Goal: Task Accomplishment & Management: Use online tool/utility

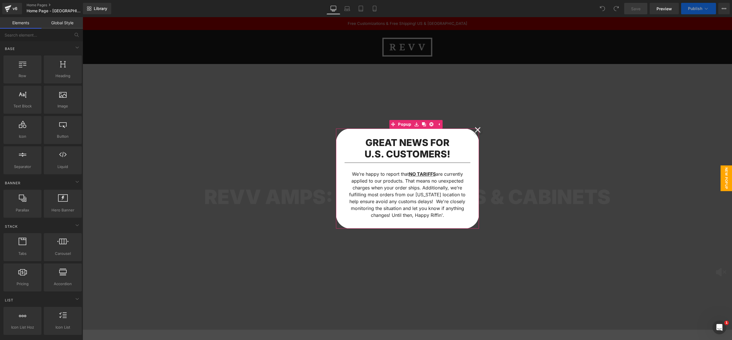
click at [478, 131] on icon at bounding box center [478, 130] width 6 height 6
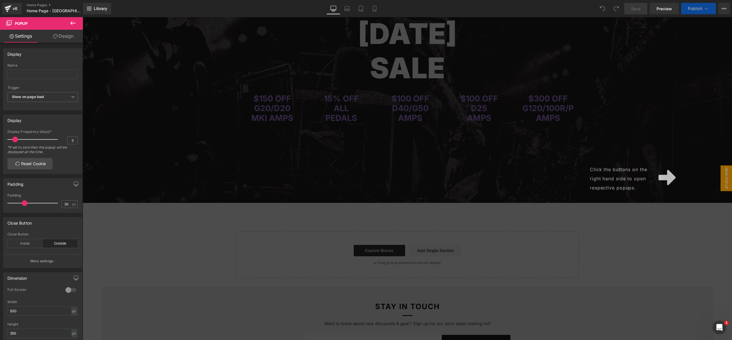
scroll to position [1453, 0]
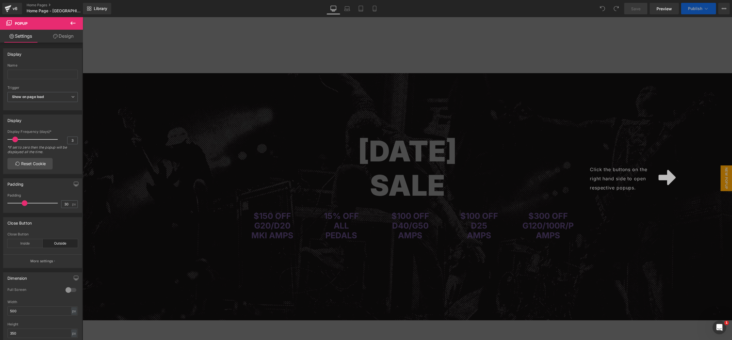
click at [486, 123] on div "Click the buttons on the right hand side to open respective popups." at bounding box center [407, 178] width 649 height 323
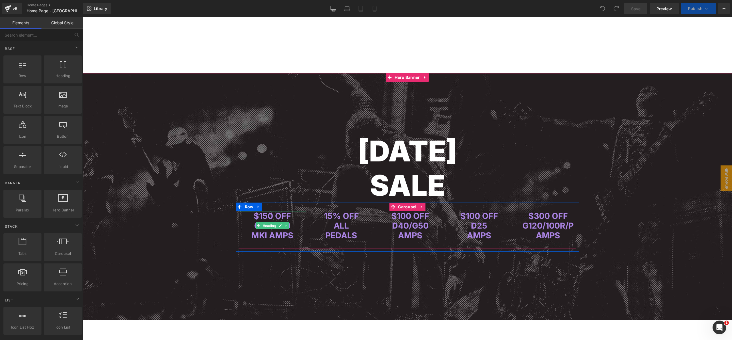
click at [265, 214] on span "$150 OFF" at bounding box center [272, 216] width 37 height 10
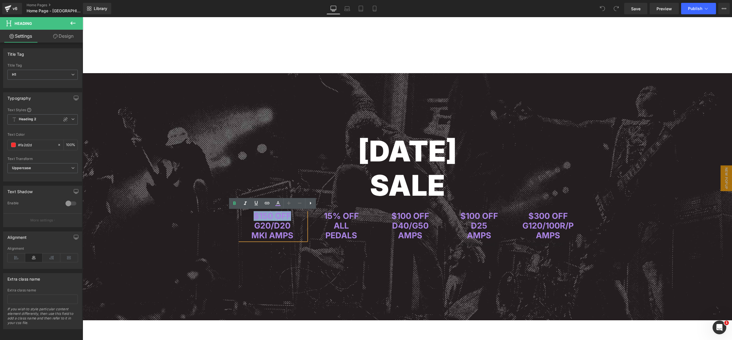
drag, startPoint x: 260, startPoint y: 215, endPoint x: 291, endPoint y: 216, distance: 31.5
click at [291, 216] on h1 "$150 OFF" at bounding box center [272, 216] width 67 height 10
click at [277, 204] on icon at bounding box center [277, 203] width 7 height 7
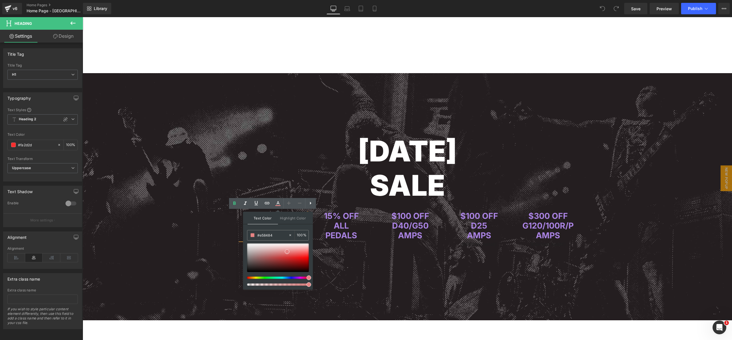
drag, startPoint x: 294, startPoint y: 276, endPoint x: 309, endPoint y: 276, distance: 15.7
click at [309, 276] on span at bounding box center [309, 278] width 5 height 5
drag, startPoint x: 287, startPoint y: 251, endPoint x: 312, endPoint y: 253, distance: 24.4
click at [312, 253] on div "Text Color Highlight Color #333333 #ab84e5 100 % none 0 %" at bounding box center [278, 251] width 70 height 78
click at [333, 253] on div at bounding box center [407, 197] width 649 height 248
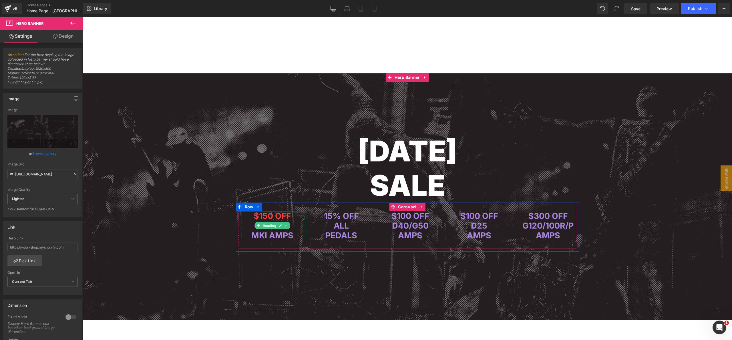
click at [270, 216] on span "$150 OFF" at bounding box center [272, 216] width 37 height 10
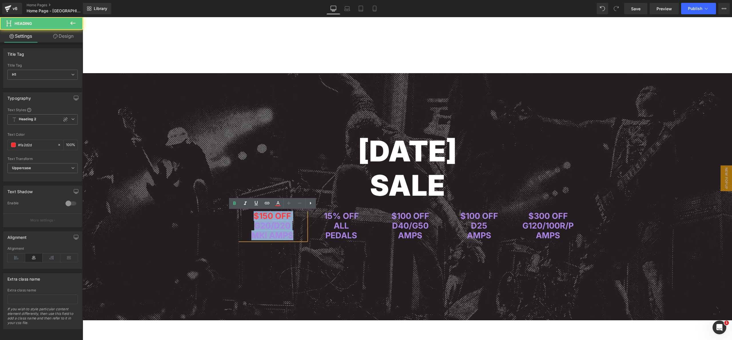
drag, startPoint x: 254, startPoint y: 216, endPoint x: 296, endPoint y: 235, distance: 46.2
click at [296, 235] on div "$150 OFF G20/D20 MKI AMPS" at bounding box center [272, 225] width 67 height 29
click at [276, 217] on span "$150 OFF" at bounding box center [272, 216] width 37 height 10
drag, startPoint x: 256, startPoint y: 216, endPoint x: 296, endPoint y: 216, distance: 40.3
click at [302, 218] on h1 "$150 OFF" at bounding box center [272, 216] width 67 height 10
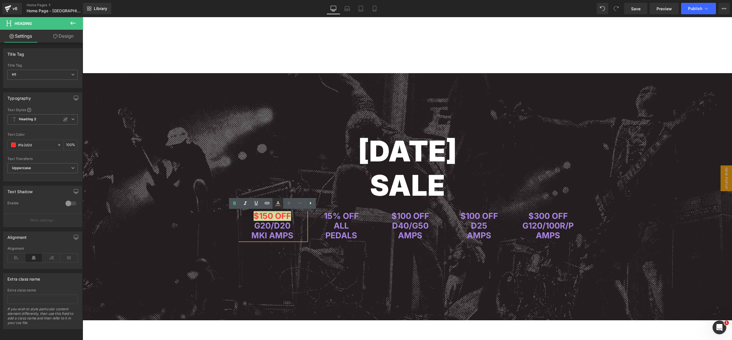
click at [278, 206] on icon at bounding box center [277, 203] width 7 height 7
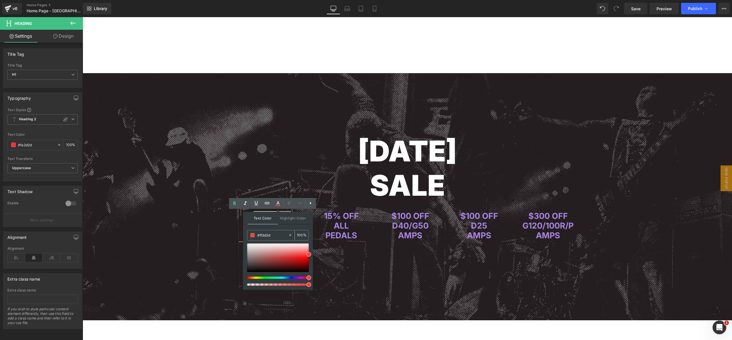
click at [274, 235] on input "#ab84e5" at bounding box center [272, 235] width 31 height 6
click at [309, 257] on span at bounding box center [309, 257] width 5 height 5
drag, startPoint x: 260, startPoint y: 235, endPoint x: 248, endPoint y: 235, distance: 11.4
click at [248, 235] on div "#ab84e5" at bounding box center [267, 235] width 41 height 10
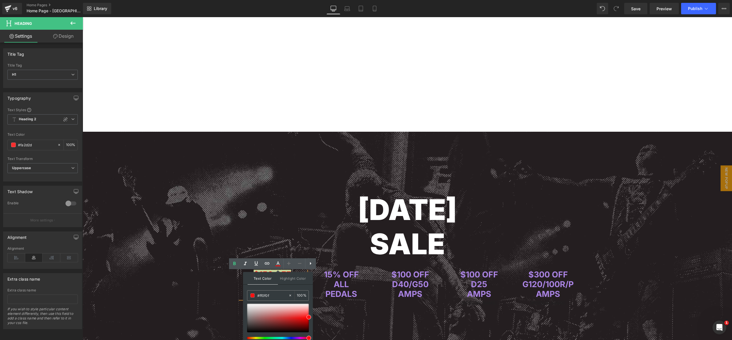
scroll to position [1396, 0]
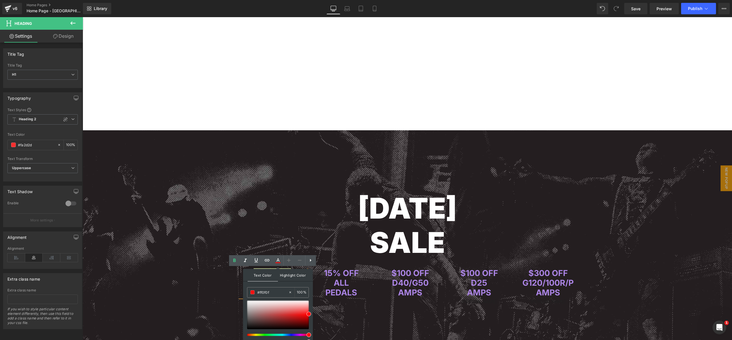
click at [289, 276] on span "Highlight Color" at bounding box center [293, 275] width 30 height 12
click at [264, 275] on span "Text Color" at bounding box center [263, 275] width 30 height 12
click at [275, 293] on input "#ff0f0f" at bounding box center [272, 292] width 31 height 6
click at [289, 292] on icon at bounding box center [290, 293] width 2 height 2
click at [271, 292] on input "#ff0f0f" at bounding box center [272, 292] width 31 height 6
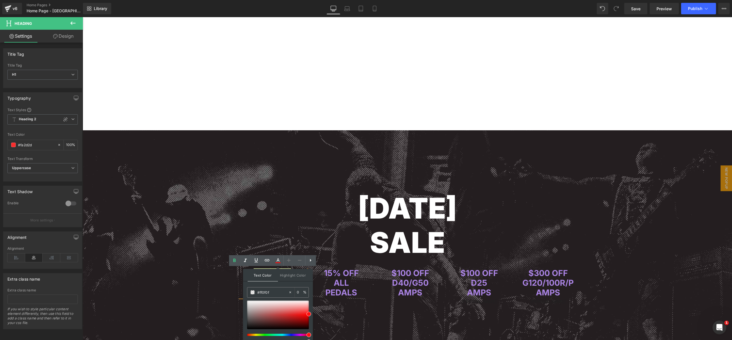
drag, startPoint x: 331, startPoint y: 311, endPoint x: 226, endPoint y: 294, distance: 106.0
paste input "#ff0f0f"
type input "#ff0f0f"
type input "0"
click at [246, 335] on div at bounding box center [276, 335] width 62 height 2
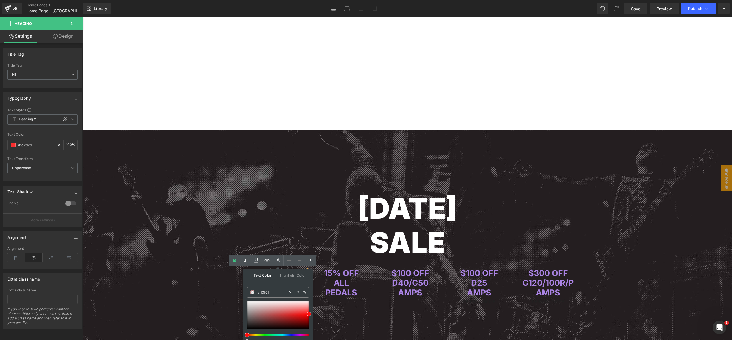
drag, startPoint x: 326, startPoint y: 353, endPoint x: 239, endPoint y: 336, distance: 88.3
click at [318, 230] on h1 "SALE" at bounding box center [407, 243] width 335 height 34
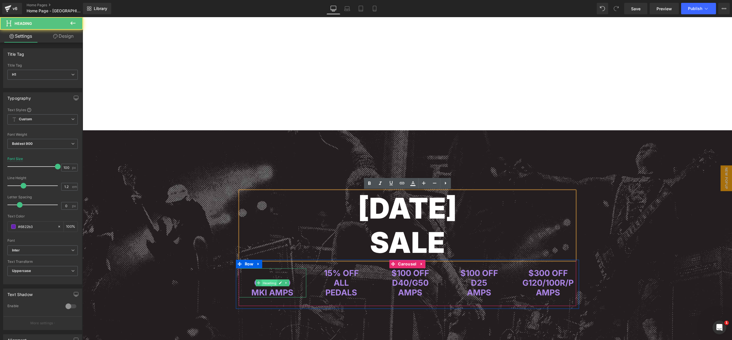
click at [263, 285] on span "Heading" at bounding box center [269, 283] width 16 height 7
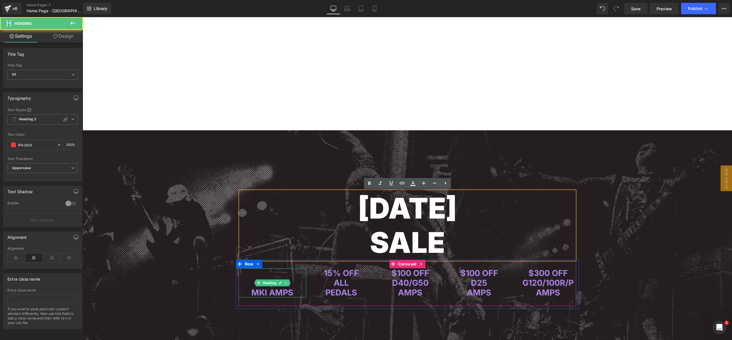
click at [286, 273] on span "$150 OFF" at bounding box center [272, 273] width 37 height 10
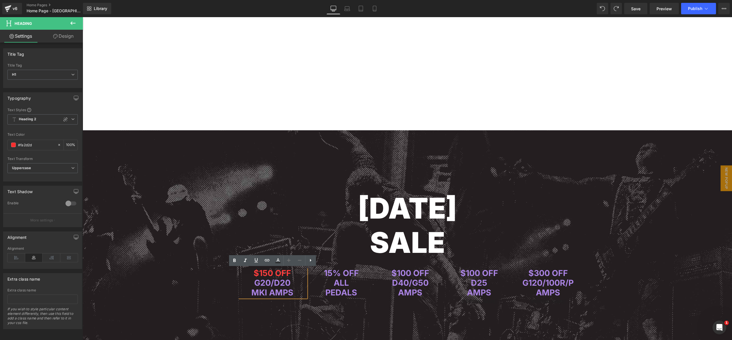
click at [265, 276] on span "$150 OFF" at bounding box center [272, 273] width 37 height 10
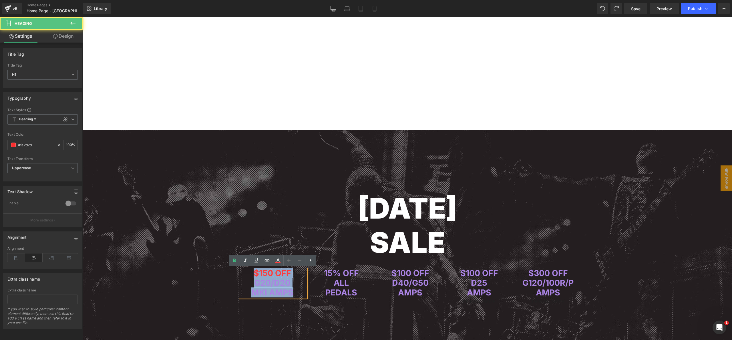
drag, startPoint x: 255, startPoint y: 274, endPoint x: 296, endPoint y: 290, distance: 43.6
click at [295, 291] on div "$150 OFF G20/D20 MKI AMPS" at bounding box center [272, 282] width 67 height 29
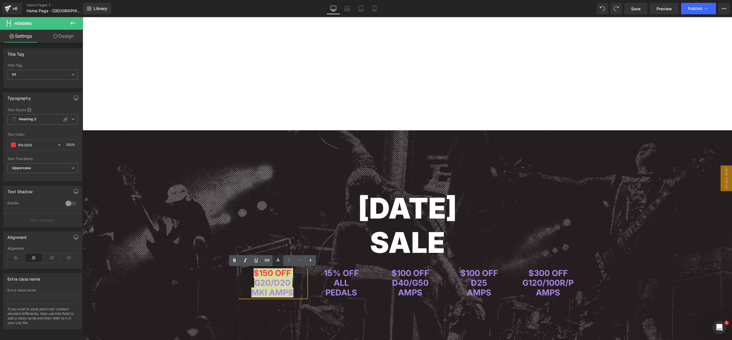
click at [276, 262] on icon at bounding box center [277, 262] width 5 height 1
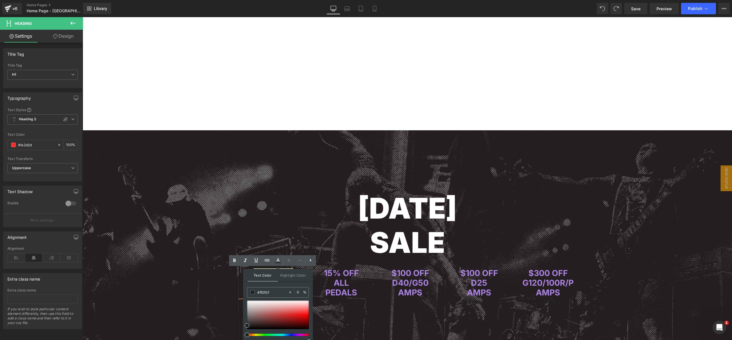
drag, startPoint x: 272, startPoint y: 291, endPoint x: 244, endPoint y: 292, distance: 28.0
click at [244, 292] on div "Text Color Highlight Color #333333 #ff0f0f 0 % none 0 %" at bounding box center [278, 308] width 70 height 78
paste input "ff0f0f"
type input "#ff0f0f"
type input "100"
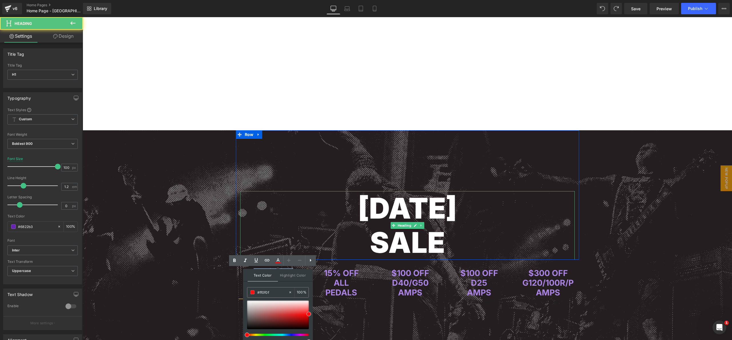
click at [283, 226] on h1 "SALE" at bounding box center [407, 243] width 335 height 34
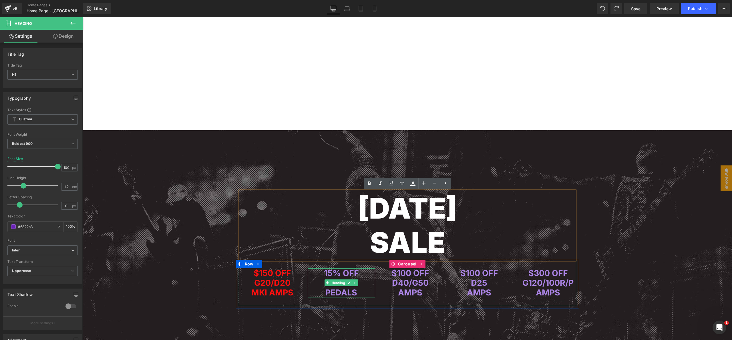
click at [335, 272] on span "15% OFF" at bounding box center [341, 273] width 35 height 10
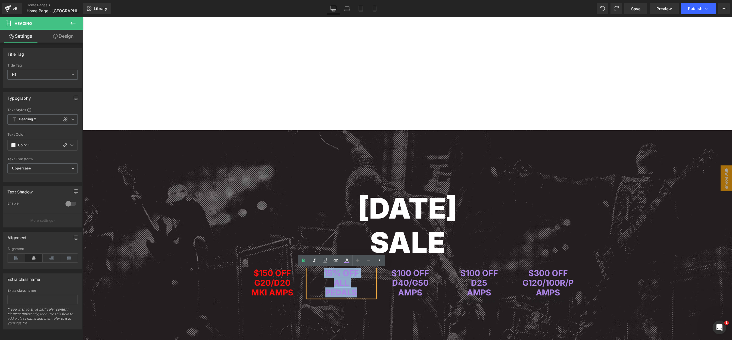
drag, startPoint x: 327, startPoint y: 274, endPoint x: 359, endPoint y: 291, distance: 36.3
click at [358, 292] on div "15% OFF ALL PEDALS" at bounding box center [341, 282] width 67 height 29
click at [343, 261] on icon at bounding box center [346, 260] width 7 height 7
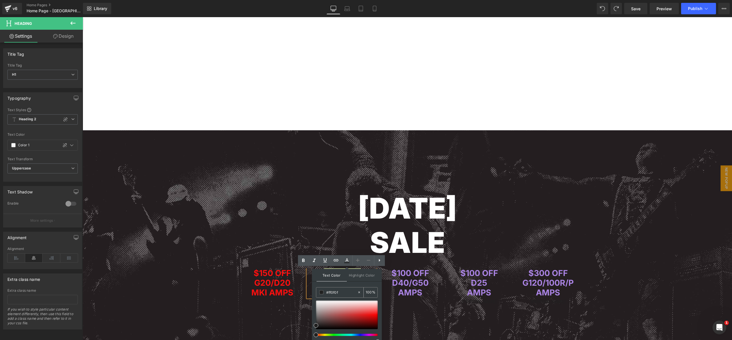
click at [346, 290] on input "#ff0f0f" at bounding box center [341, 292] width 31 height 6
drag, startPoint x: 337, startPoint y: 293, endPoint x: 322, endPoint y: 294, distance: 15.2
click at [323, 294] on div "#ff0f0f" at bounding box center [336, 293] width 41 height 10
paste input "ff0f0f"
type input "#ff0f0f"
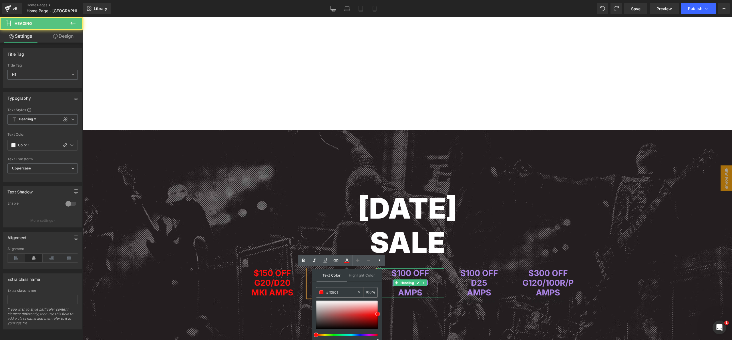
click at [403, 274] on span "$100 OFF" at bounding box center [410, 273] width 38 height 10
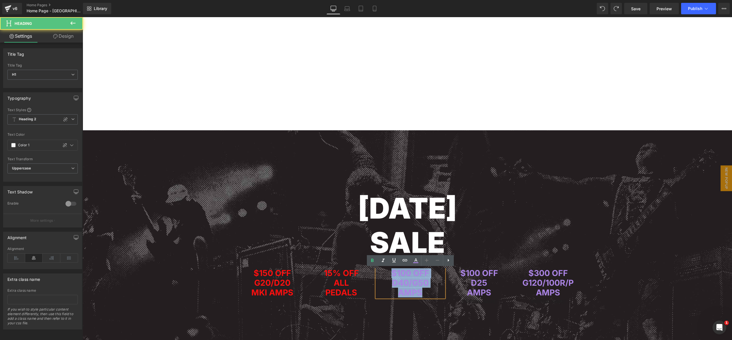
drag, startPoint x: 393, startPoint y: 274, endPoint x: 419, endPoint y: 286, distance: 28.4
click at [427, 293] on div "$100 OFF D40/G50 AMPS" at bounding box center [410, 282] width 67 height 29
click at [414, 260] on icon at bounding box center [415, 260] width 7 height 7
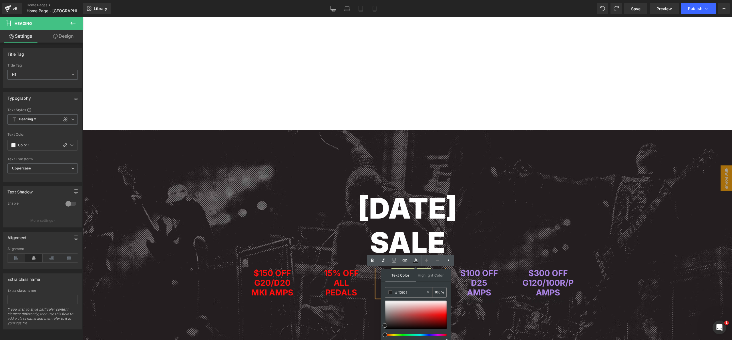
drag, startPoint x: 492, startPoint y: 310, endPoint x: 375, endPoint y: 291, distance: 119.1
paste input "ff0f0f"
type input "#ff0f0f"
click at [470, 275] on span "$100 OFF" at bounding box center [479, 273] width 38 height 10
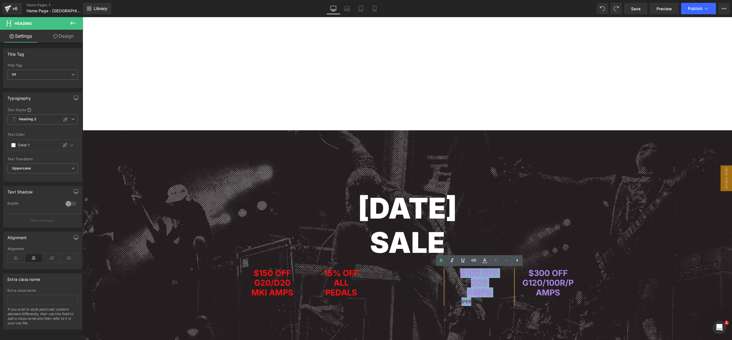
drag, startPoint x: 476, startPoint y: 284, endPoint x: 498, endPoint y: 294, distance: 23.2
click at [496, 297] on div "$100 OFF D25 AMPS [PERSON_NAME]" at bounding box center [478, 287] width 67 height 38
click at [484, 262] on icon at bounding box center [484, 262] width 5 height 1
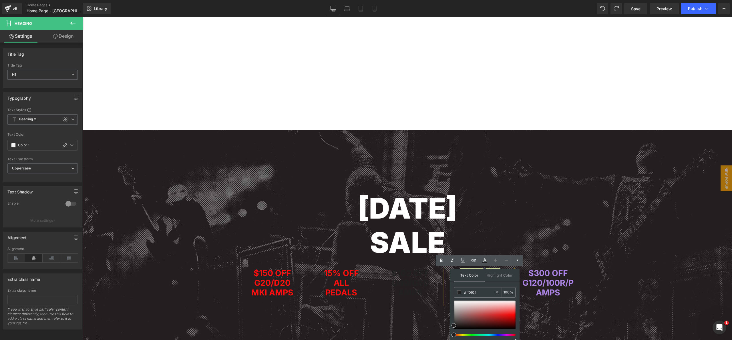
drag, startPoint x: 556, startPoint y: 311, endPoint x: 438, endPoint y: 292, distance: 118.7
paste input "ff0f0f"
drag, startPoint x: 564, startPoint y: 310, endPoint x: 447, endPoint y: 292, distance: 118.3
paste input "text"
type input "#ff0f0f"
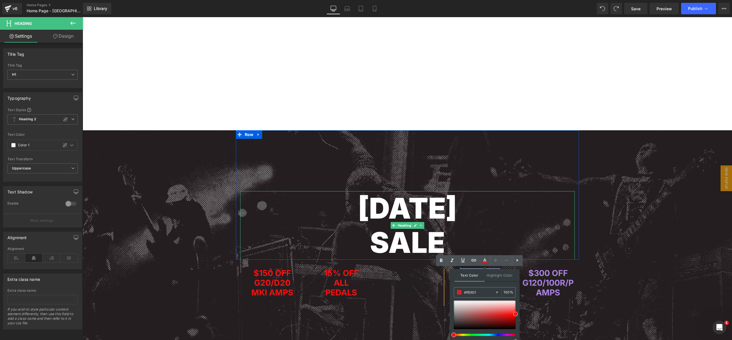
click at [499, 243] on h1 "SALE" at bounding box center [407, 243] width 335 height 34
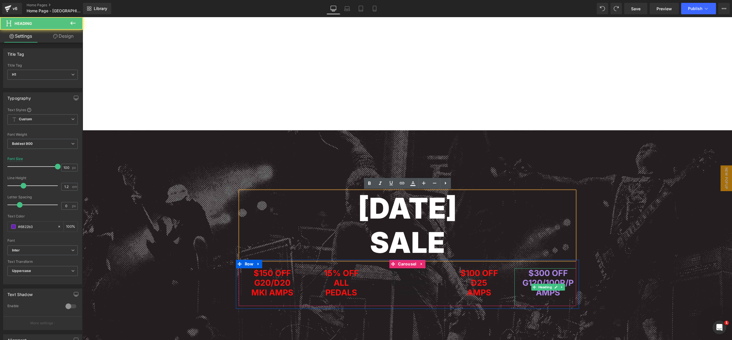
click at [539, 280] on span "G120/100R/P" at bounding box center [547, 283] width 51 height 10
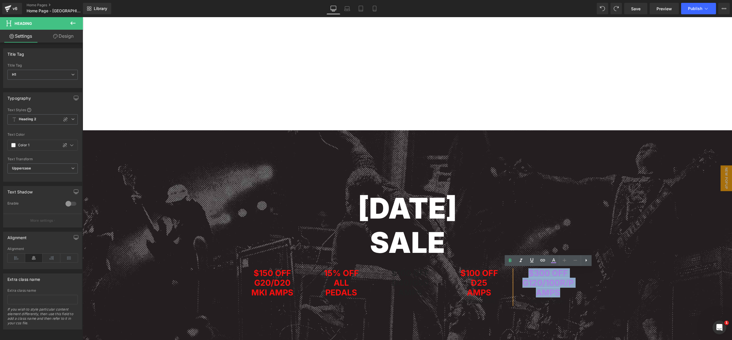
drag, startPoint x: 529, startPoint y: 274, endPoint x: 562, endPoint y: 292, distance: 37.7
click at [561, 293] on div "$300 OFF G120/100R/P AMPS [PERSON_NAME]" at bounding box center [547, 287] width 67 height 38
click at [553, 261] on icon at bounding box center [553, 260] width 7 height 7
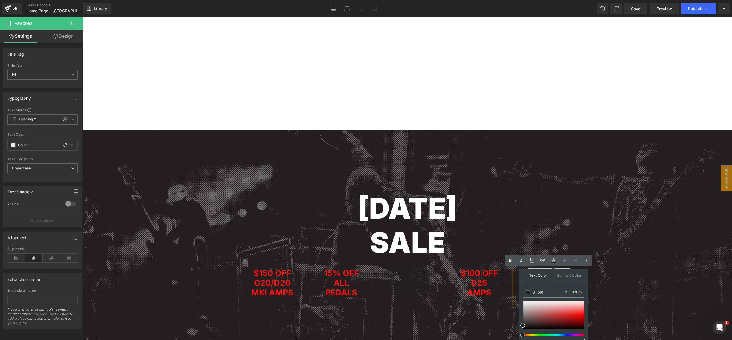
drag, startPoint x: 626, startPoint y: 311, endPoint x: 498, endPoint y: 293, distance: 129.7
paste input "ff0f0f"
type input "#ff0f0f"
click at [503, 235] on h1 "SALE" at bounding box center [407, 243] width 335 height 34
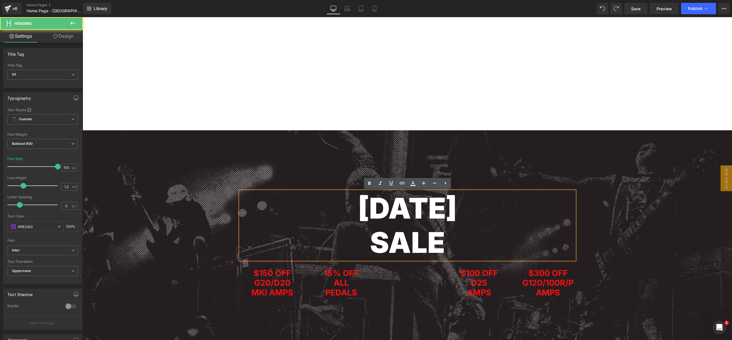
click at [631, 247] on span "[DATE] SALE Heading Row $150 OFF G20/D20 MKI AMPS Heading 15% OFF ALL PEDALS He…" at bounding box center [407, 219] width 649 height 179
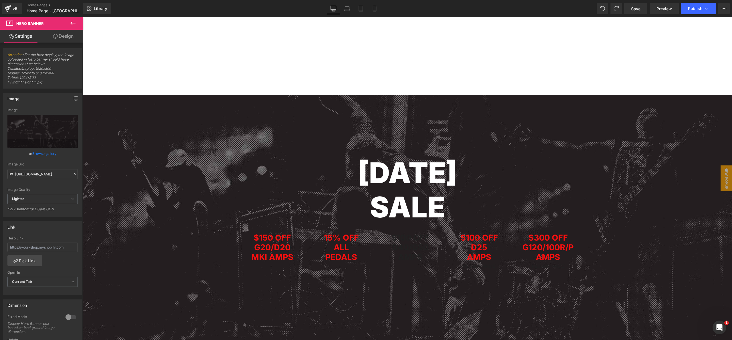
scroll to position [1445, 0]
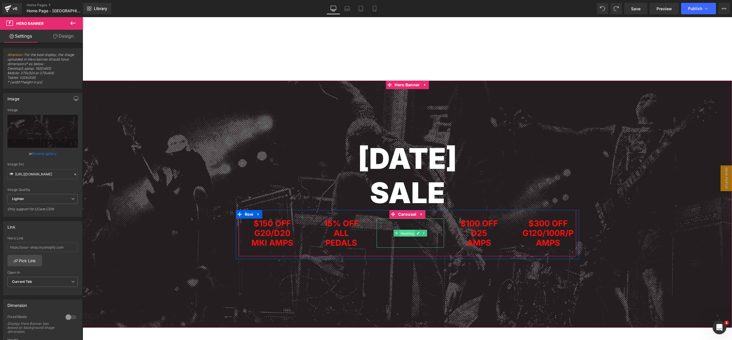
click at [412, 234] on span "Heading" at bounding box center [407, 233] width 16 height 7
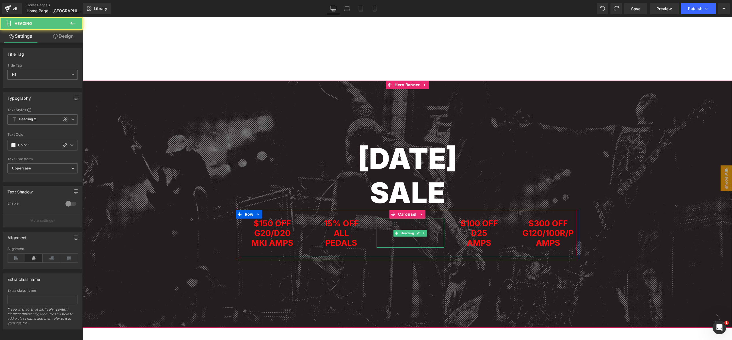
click at [391, 225] on h1 "$100 OFF" at bounding box center [410, 224] width 67 height 10
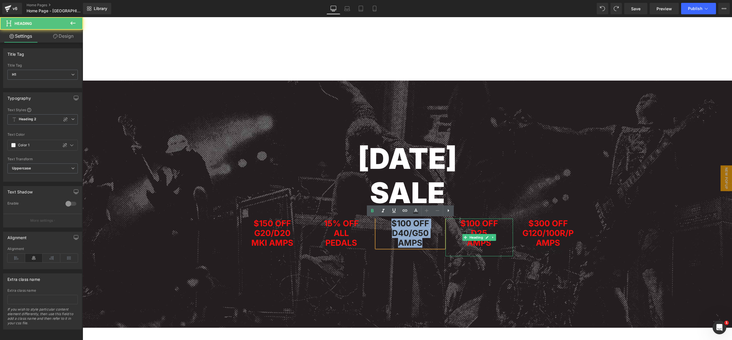
drag, startPoint x: 411, startPoint y: 232, endPoint x: 455, endPoint y: 249, distance: 46.4
click at [455, 249] on div "$150 OFF G20/D20 MKI AMPS Heading 15% OFF ALL PEDALS Heading $100 OFF D40/G50 A…" at bounding box center [411, 238] width 345 height 38
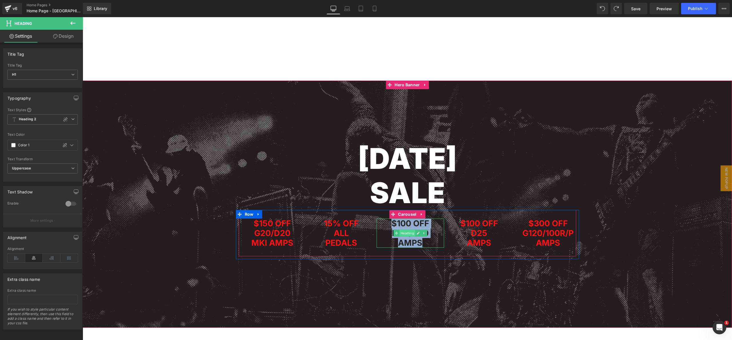
click at [407, 235] on span "Heading" at bounding box center [407, 233] width 16 height 7
click at [407, 226] on span "$100 OFF" at bounding box center [410, 223] width 38 height 10
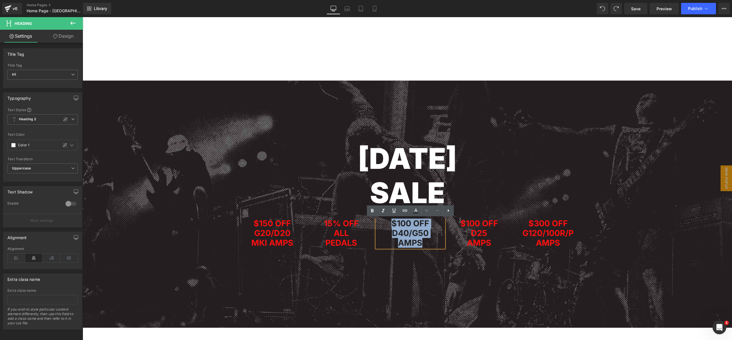
drag, startPoint x: 392, startPoint y: 224, endPoint x: 450, endPoint y: 248, distance: 63.1
click at [450, 248] on div "$150 OFF G20/D20 MKI AMPS Heading 15% OFF ALL PEDALS Heading $100 OFF D40/G50 A…" at bounding box center [411, 238] width 345 height 38
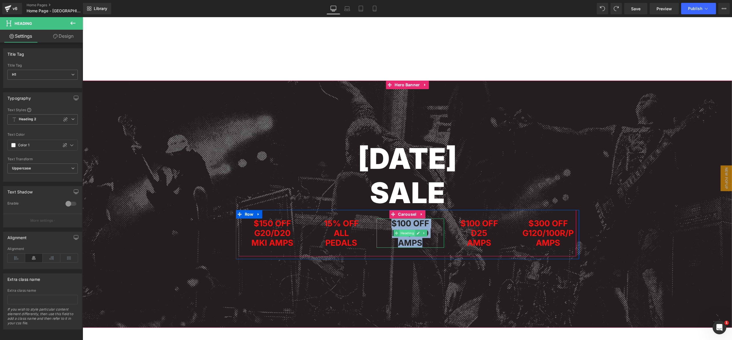
click at [407, 235] on span "Heading" at bounding box center [407, 233] width 16 height 7
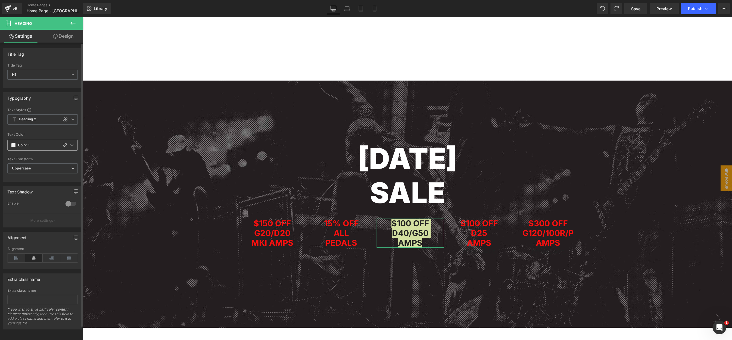
click at [48, 145] on input "Color 1" at bounding box center [36, 145] width 37 height 6
drag, startPoint x: 25, startPoint y: 144, endPoint x: 2, endPoint y: 144, distance: 22.9
click at [2, 144] on div "Typography Text Styles Custom Heading 1 Heading 2 Heading 3 Heading 4 Heading 5…" at bounding box center [42, 135] width 85 height 94
paste input "#ff0f0f"
type input "#ff0f0f"
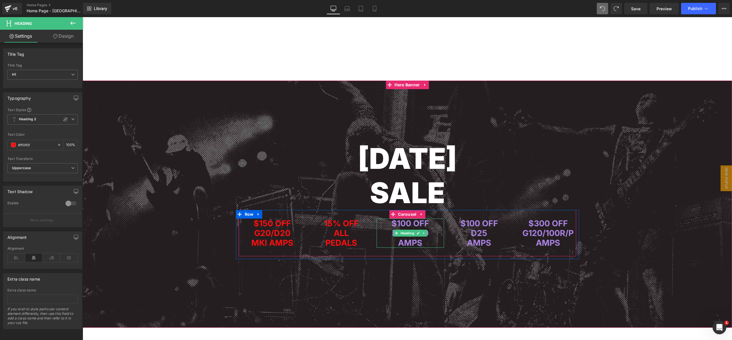
drag, startPoint x: 408, startPoint y: 224, endPoint x: 403, endPoint y: 224, distance: 4.9
click at [407, 224] on span "$100 OFF" at bounding box center [410, 223] width 38 height 10
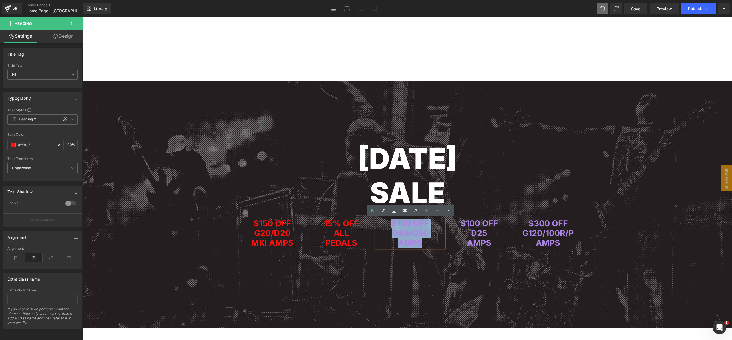
drag, startPoint x: 400, startPoint y: 230, endPoint x: 429, endPoint y: 243, distance: 31.8
click at [429, 244] on div "$100 OFF D40/G50 AMPS" at bounding box center [410, 233] width 67 height 29
click at [417, 209] on icon at bounding box center [415, 211] width 7 height 7
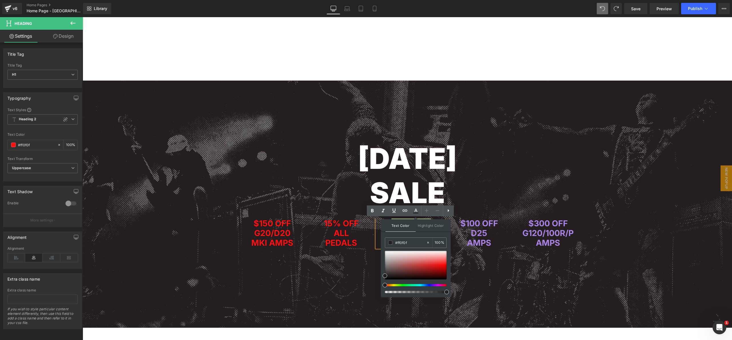
drag, startPoint x: 492, startPoint y: 259, endPoint x: 377, endPoint y: 243, distance: 116.4
paste input "ff0f0f"
click at [465, 224] on span "$100 OFF" at bounding box center [479, 223] width 38 height 10
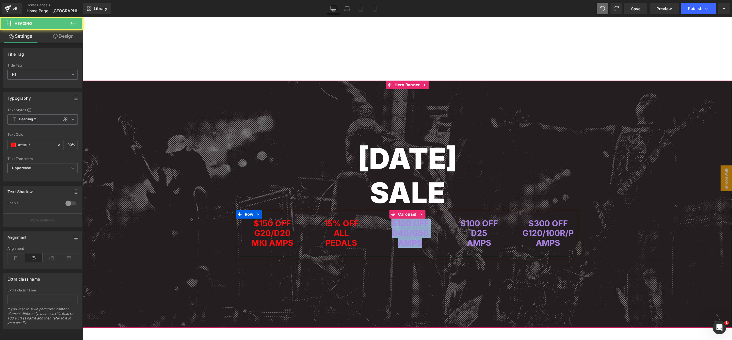
drag, startPoint x: 399, startPoint y: 233, endPoint x: 436, endPoint y: 244, distance: 39.5
click at [435, 247] on div "$100 OFF D40/G50 AMPS" at bounding box center [410, 233] width 67 height 29
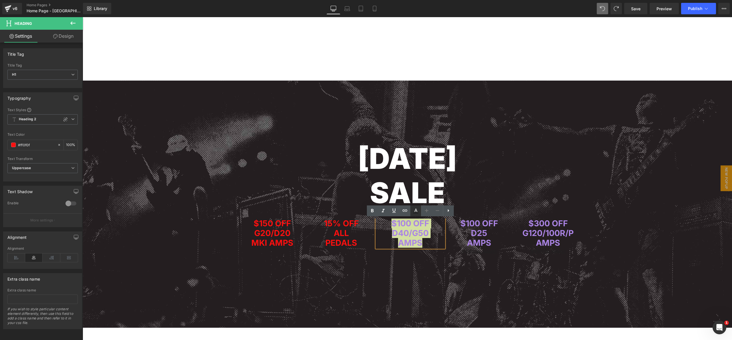
click at [414, 213] on icon at bounding box center [415, 213] width 5 height 1
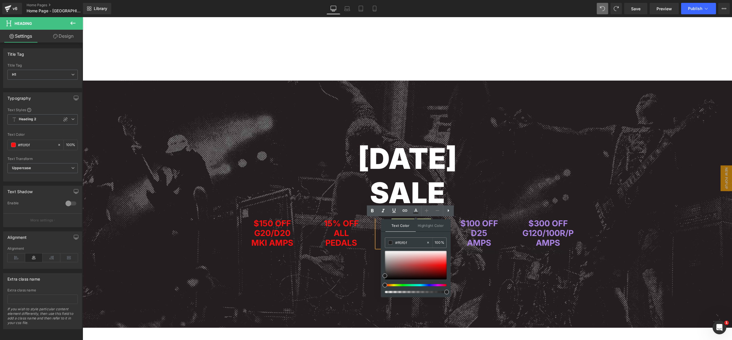
drag, startPoint x: 495, startPoint y: 260, endPoint x: 373, endPoint y: 242, distance: 123.4
paste input "ff0f0f"
click at [435, 242] on input "100" at bounding box center [438, 243] width 6 height 6
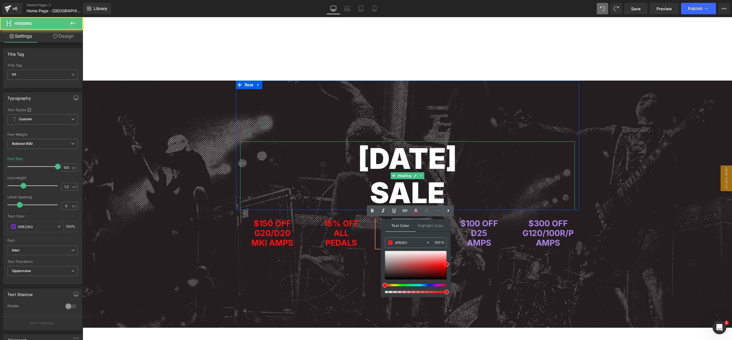
click at [489, 179] on h1 "SALE" at bounding box center [407, 193] width 335 height 34
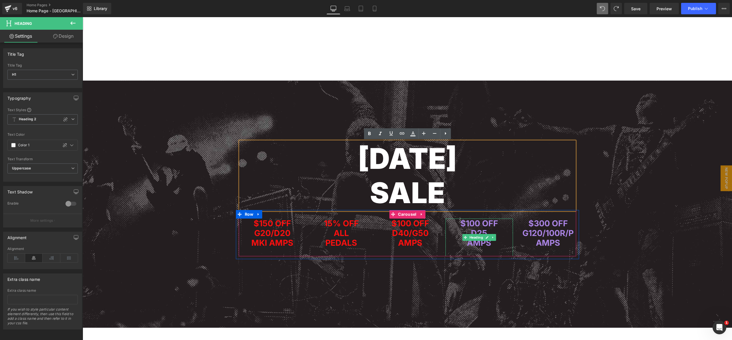
click at [469, 226] on span "$100 OFF" at bounding box center [479, 223] width 38 height 10
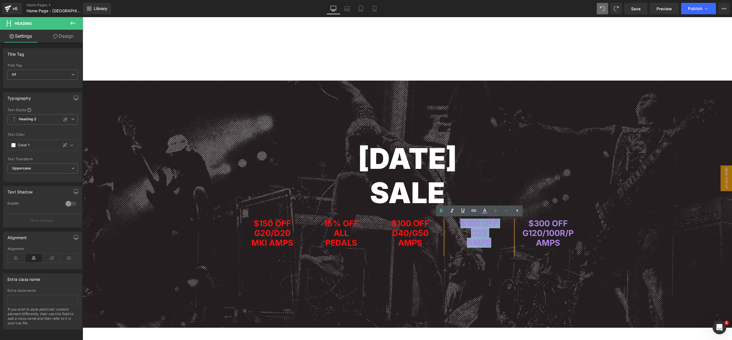
drag, startPoint x: 461, startPoint y: 225, endPoint x: 500, endPoint y: 240, distance: 41.9
click at [500, 245] on div "$100 OFF D25 AMPS [PERSON_NAME]" at bounding box center [478, 238] width 67 height 38
click at [482, 212] on icon at bounding box center [484, 211] width 7 height 7
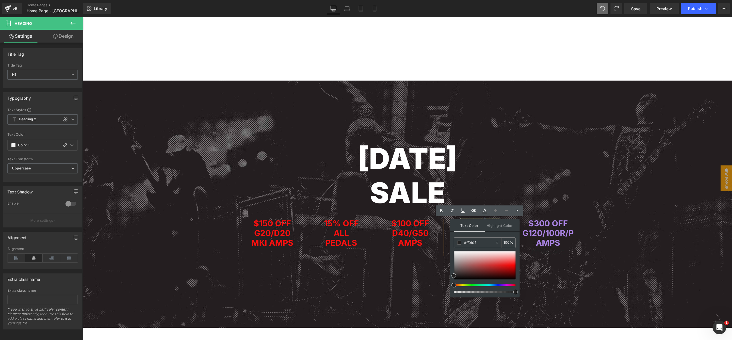
drag, startPoint x: 556, startPoint y: 258, endPoint x: 447, endPoint y: 241, distance: 110.3
paste input "ff0f0f"
click at [550, 193] on h1 "SALE" at bounding box center [407, 193] width 335 height 34
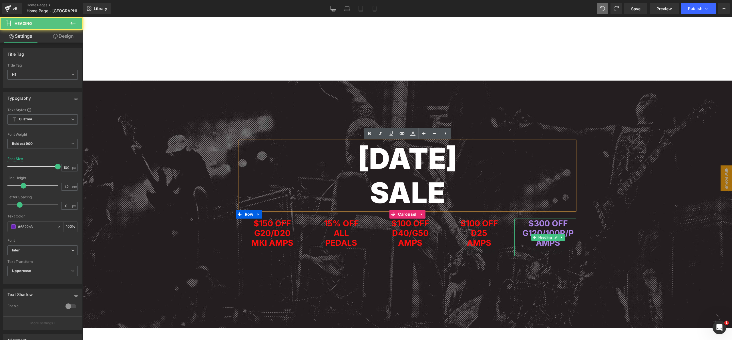
click at [532, 242] on h1 "AMPS" at bounding box center [547, 243] width 67 height 10
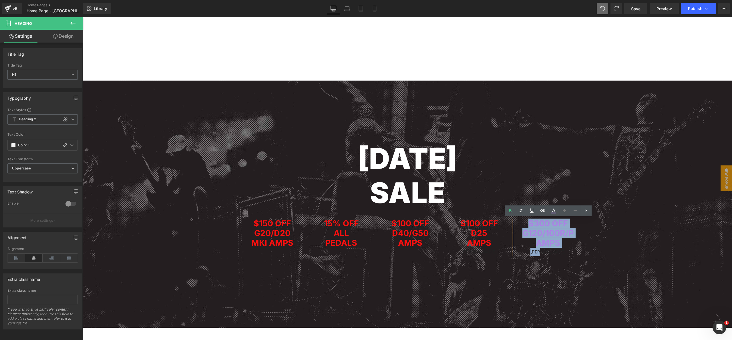
drag, startPoint x: 529, startPoint y: 223, endPoint x: 571, endPoint y: 252, distance: 51.1
click at [571, 252] on div "$300 OFF G120/100R/P AMPS [PERSON_NAME]" at bounding box center [547, 238] width 67 height 38
click at [554, 236] on span "G120/100R/P" at bounding box center [547, 233] width 51 height 10
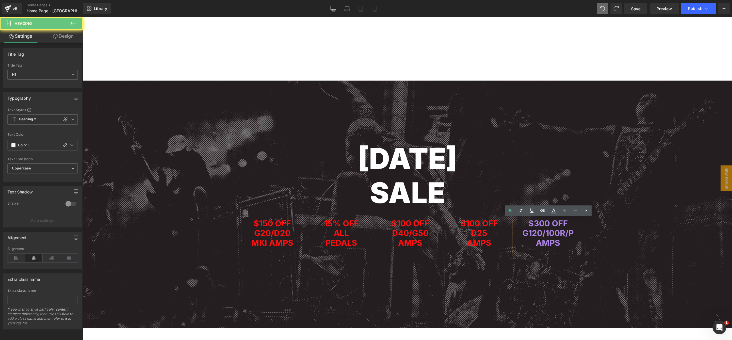
click at [554, 252] on div "[PERSON_NAME]" at bounding box center [547, 252] width 67 height 9
drag, startPoint x: 559, startPoint y: 248, endPoint x: 539, endPoint y: 256, distance: 21.5
click at [539, 256] on div "[PERSON_NAME]" at bounding box center [547, 252] width 67 height 9
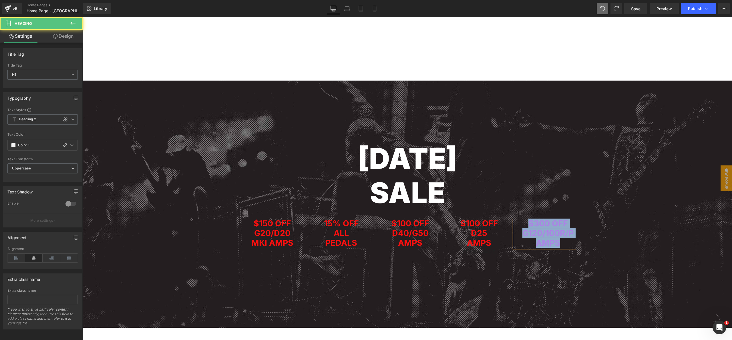
drag, startPoint x: 531, startPoint y: 224, endPoint x: 571, endPoint y: 241, distance: 43.1
click at [574, 245] on div "$300 OFF G120/100R/P AMPS" at bounding box center [547, 233] width 67 height 29
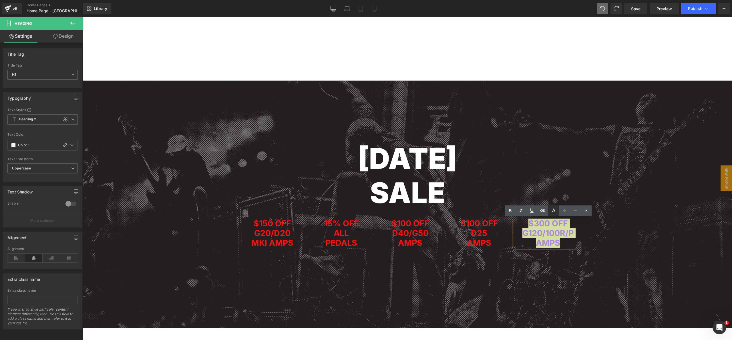
click at [554, 211] on icon at bounding box center [553, 211] width 7 height 7
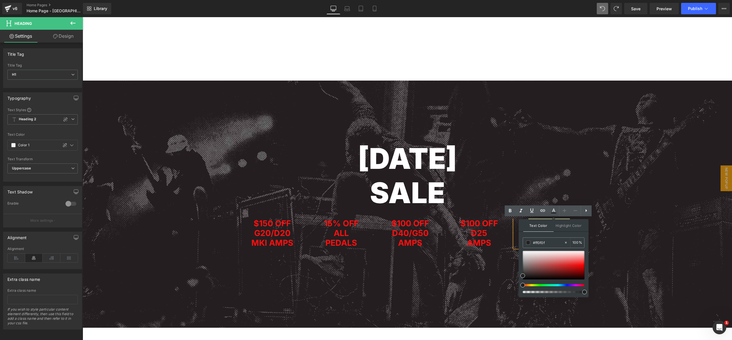
drag, startPoint x: 621, startPoint y: 259, endPoint x: 507, endPoint y: 240, distance: 116.2
paste input "ff0f0f"
type input "#ff0f0f"
click at [520, 176] on h1 "SALE" at bounding box center [407, 193] width 335 height 34
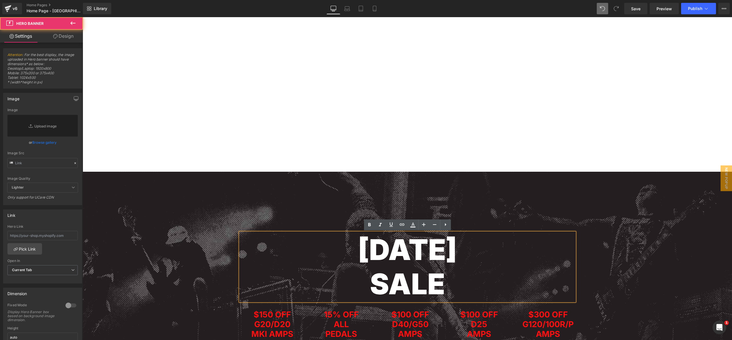
click at [142, 135] on span "Youtube Youtube Youtube Row Youtube Youtube Youtube Row" at bounding box center [407, 79] width 649 height 137
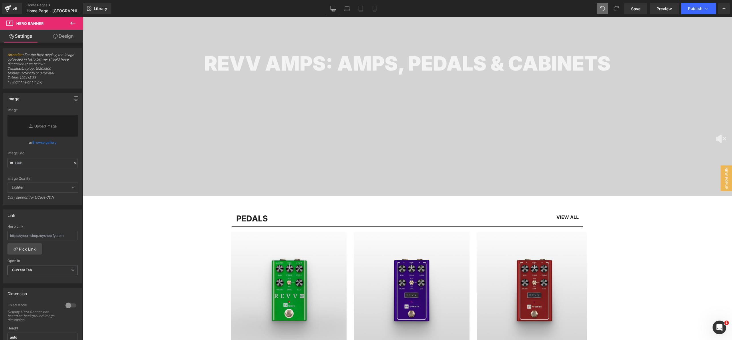
scroll to position [0, 0]
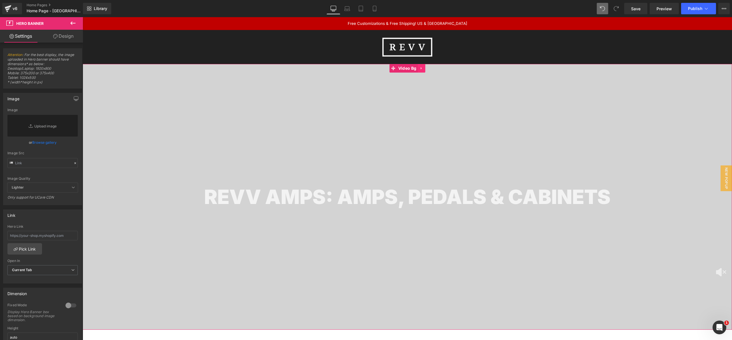
click at [422, 68] on icon at bounding box center [421, 68] width 4 height 4
click at [424, 68] on icon at bounding box center [425, 68] width 4 height 4
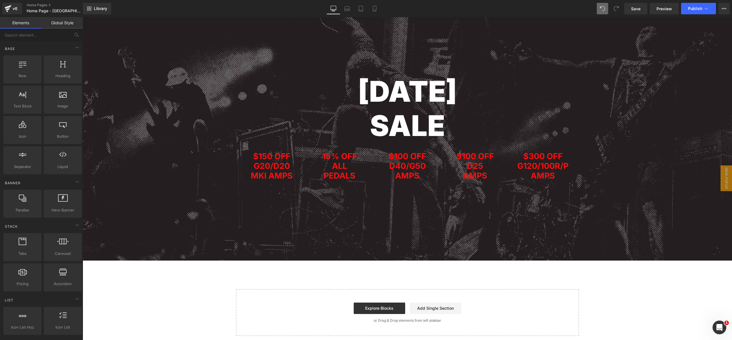
scroll to position [1183, 0]
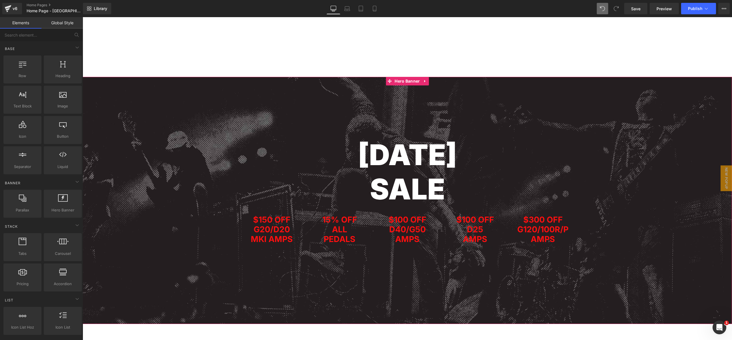
click at [186, 95] on span "[DATE] SALE Heading Row $150 OFF G20/D20 MKI AMPS Heading 15% OFF ALL PEDALS He…" at bounding box center [407, 166] width 649 height 179
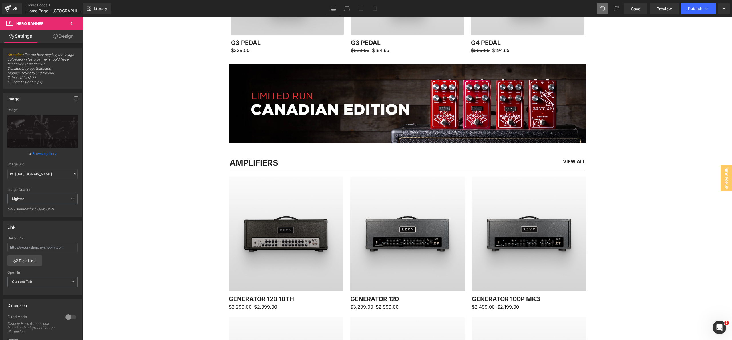
scroll to position [0, 0]
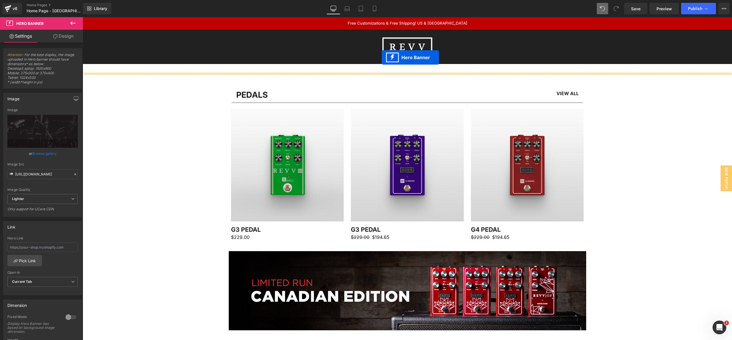
drag, startPoint x: 390, startPoint y: 82, endPoint x: 382, endPoint y: 57, distance: 25.8
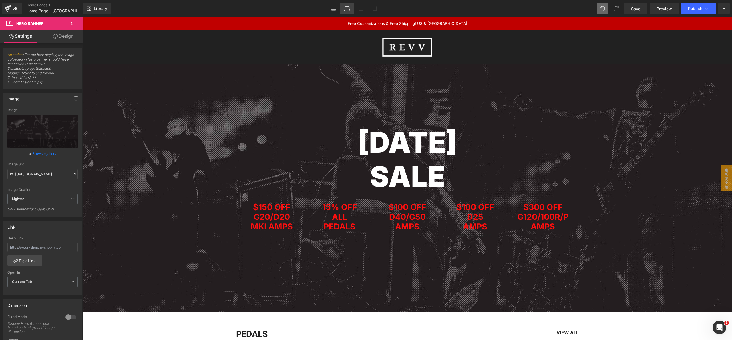
click at [347, 9] on icon at bounding box center [347, 9] width 6 height 6
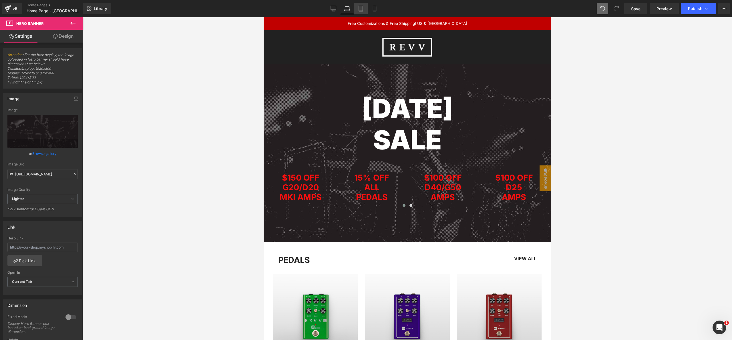
click at [361, 8] on icon at bounding box center [361, 9] width 6 height 6
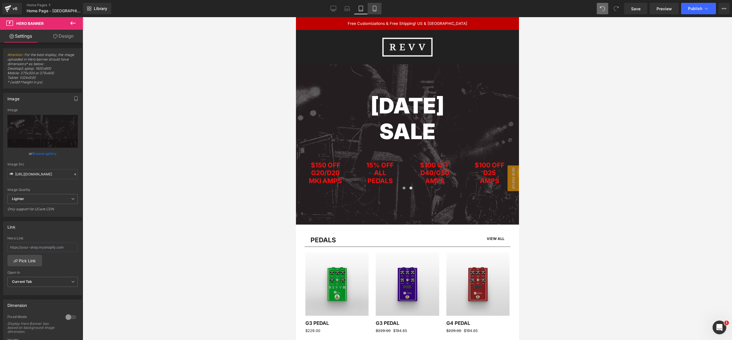
click at [375, 7] on icon at bounding box center [375, 9] width 6 height 6
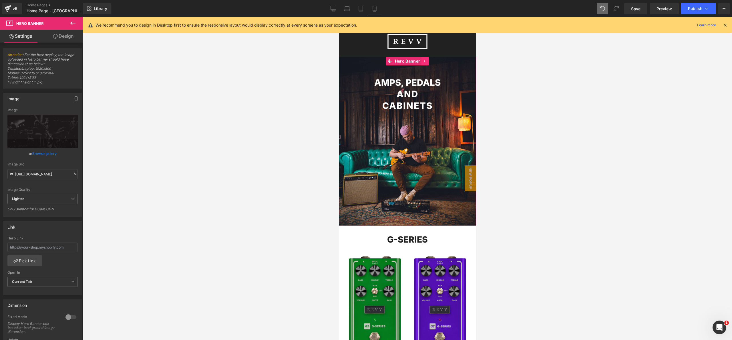
click at [427, 60] on icon at bounding box center [425, 61] width 4 height 4
click at [393, 61] on link "Hero Banner" at bounding box center [392, 61] width 35 height 9
click at [65, 36] on link "Design" at bounding box center [63, 36] width 41 height 13
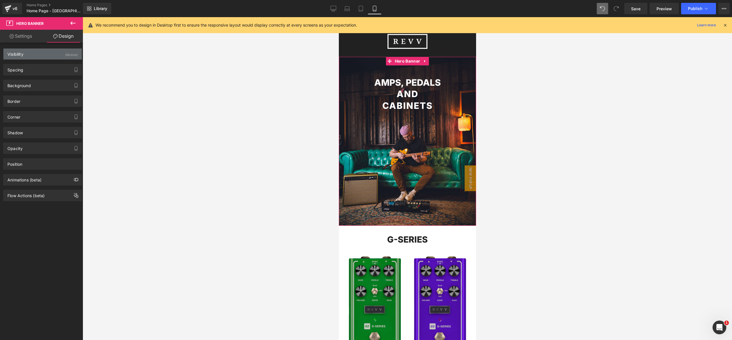
click at [49, 54] on div "Visibility (Mobile)" at bounding box center [42, 54] width 78 height 11
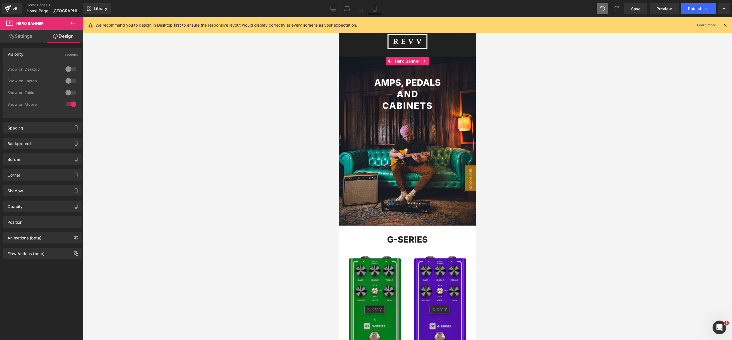
click at [426, 61] on icon at bounding box center [425, 61] width 4 height 4
click at [427, 61] on icon at bounding box center [429, 61] width 4 height 4
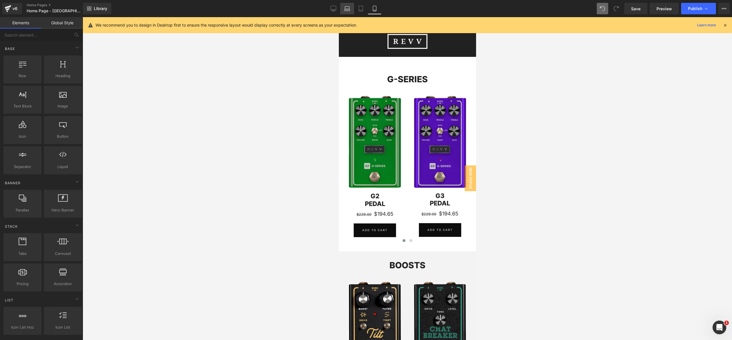
click at [349, 9] on icon at bounding box center [347, 9] width 6 height 6
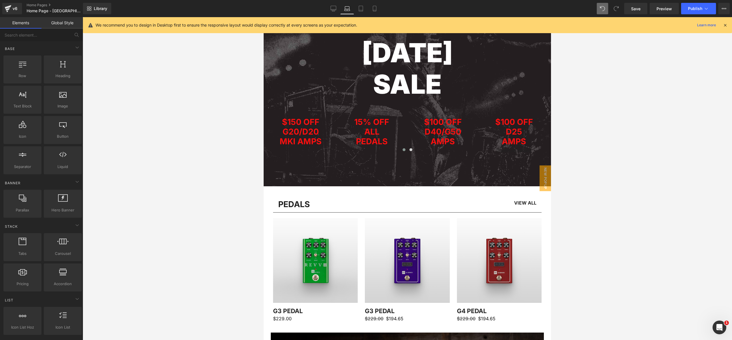
click at [67, 22] on link "Global Style" at bounding box center [61, 22] width 41 height 11
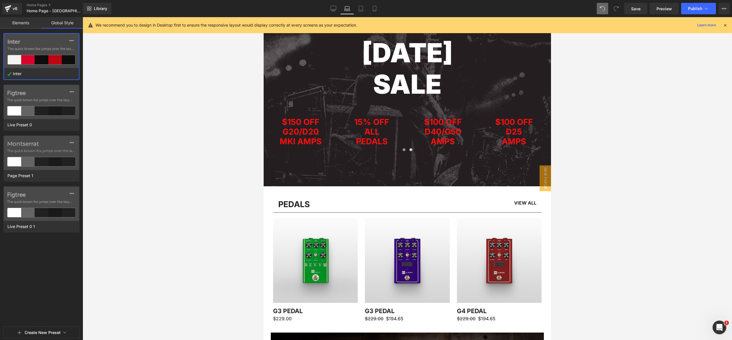
click at [27, 24] on link "Elements" at bounding box center [20, 22] width 41 height 11
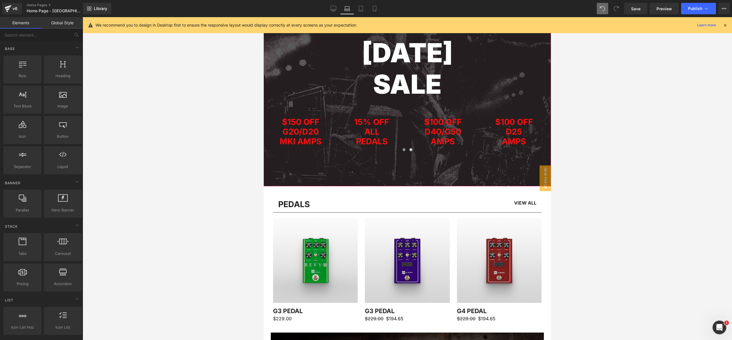
scroll to position [0, 0]
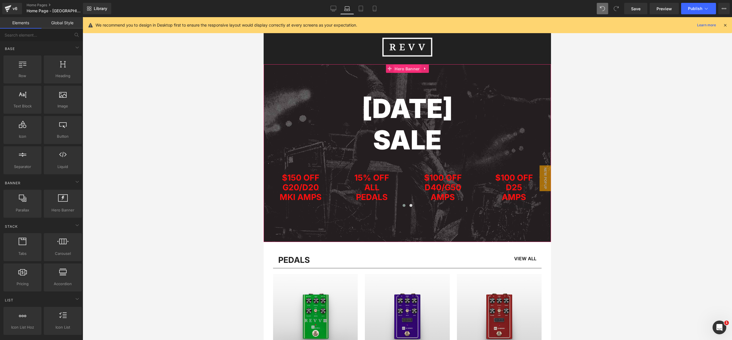
click at [404, 69] on span "Hero Banner" at bounding box center [407, 69] width 28 height 9
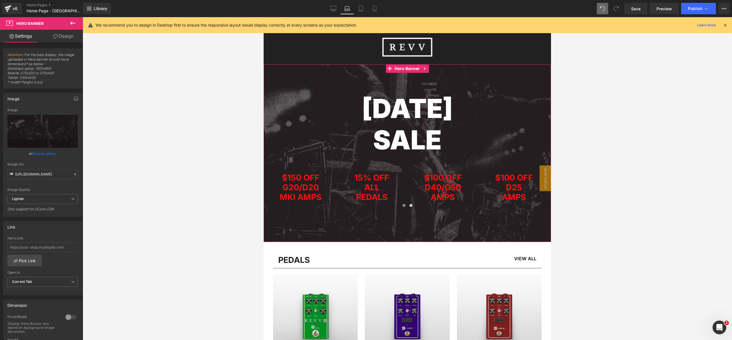
click at [61, 37] on link "Design" at bounding box center [63, 36] width 41 height 13
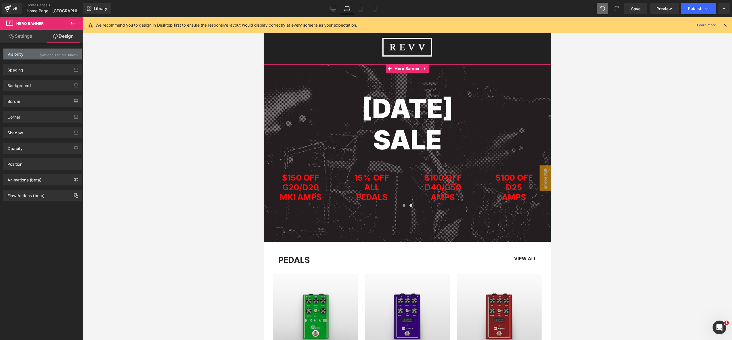
click at [41, 54] on div "(Desktop, Laptop, Tablet)" at bounding box center [59, 53] width 38 height 9
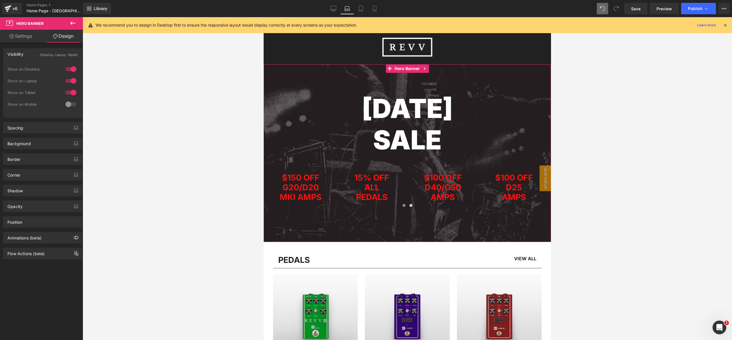
click at [65, 104] on div at bounding box center [71, 104] width 14 height 9
click at [377, 9] on icon at bounding box center [375, 9] width 6 height 6
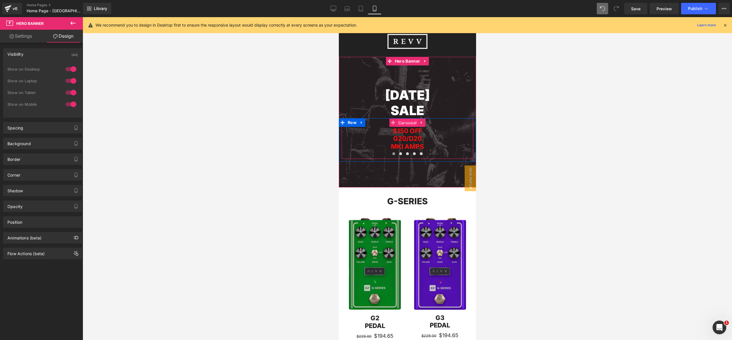
click at [409, 123] on span "Carousel" at bounding box center [407, 123] width 21 height 9
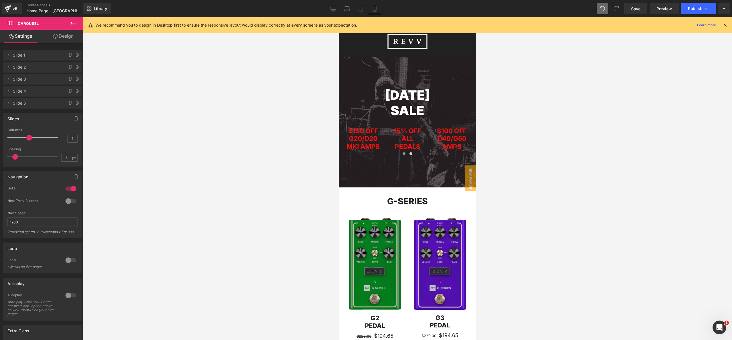
drag, startPoint x: 10, startPoint y: 138, endPoint x: 28, endPoint y: 136, distance: 18.4
click at [28, 136] on span at bounding box center [29, 138] width 6 height 6
drag, startPoint x: 14, startPoint y: 156, endPoint x: 19, endPoint y: 138, distance: 18.9
click at [0, 155] on div "Slides 5 Columns 5 4 Columns 4 4 Columns 4 1 Columns 1 5px Spacing 5 px 10px Sp…" at bounding box center [42, 138] width 85 height 58
click at [31, 137] on span at bounding box center [29, 138] width 6 height 6
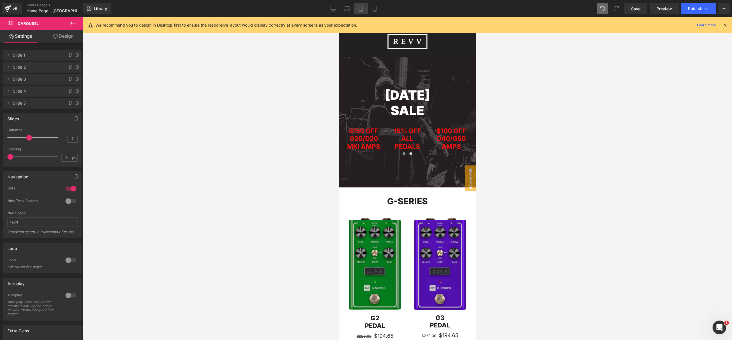
click at [357, 7] on link "Tablet" at bounding box center [361, 8] width 14 height 11
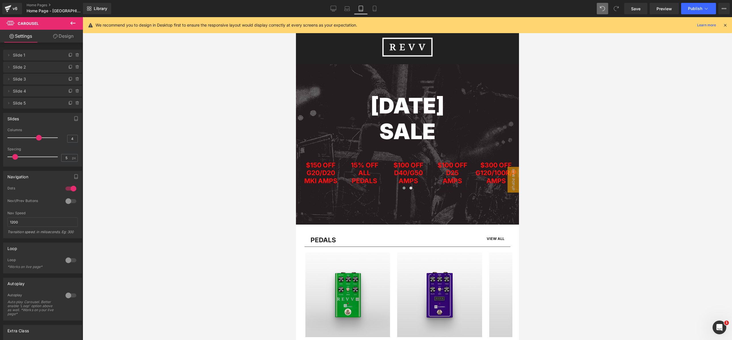
scroll to position [34, 0]
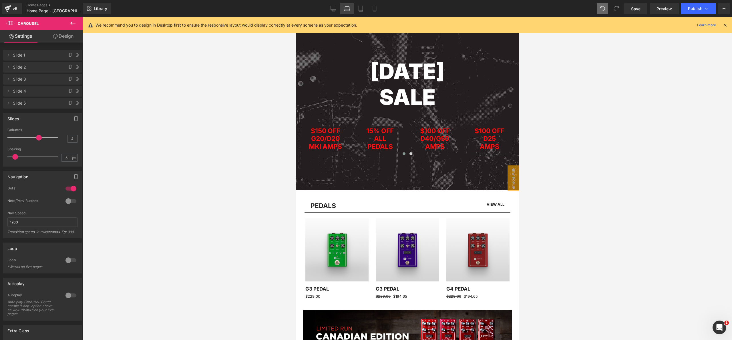
click at [349, 7] on icon at bounding box center [347, 9] width 6 height 6
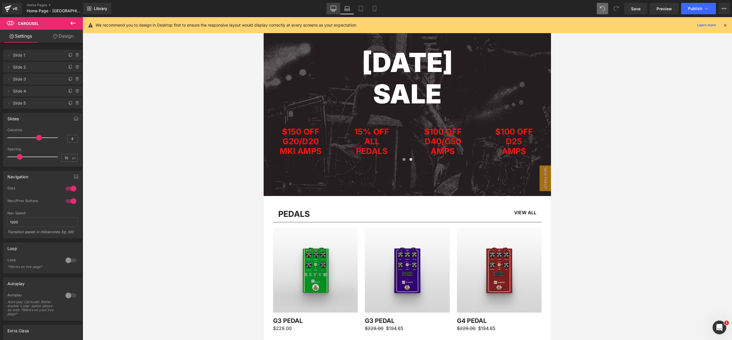
click at [330, 8] on link "Desktop" at bounding box center [334, 8] width 14 height 11
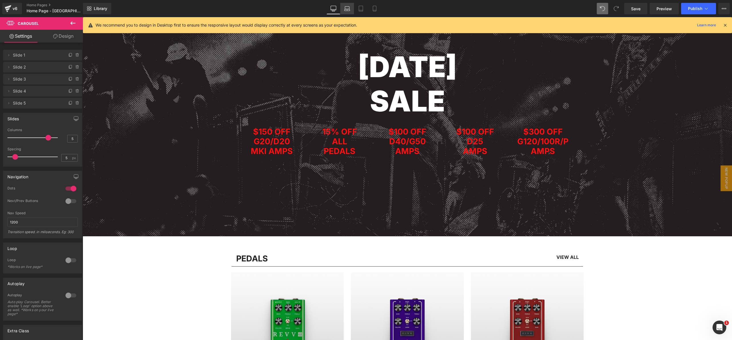
click at [345, 8] on icon at bounding box center [347, 9] width 6 height 6
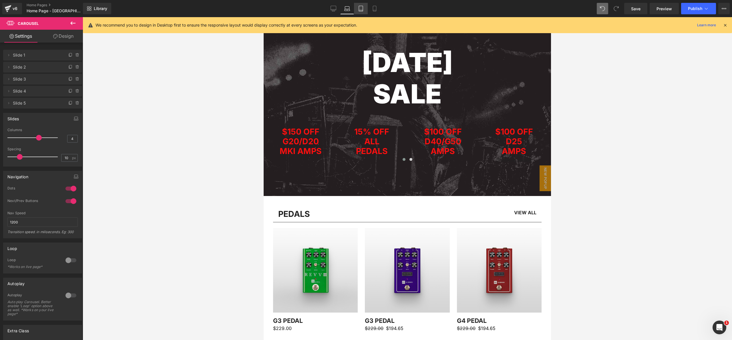
click at [360, 6] on icon at bounding box center [361, 9] width 6 height 6
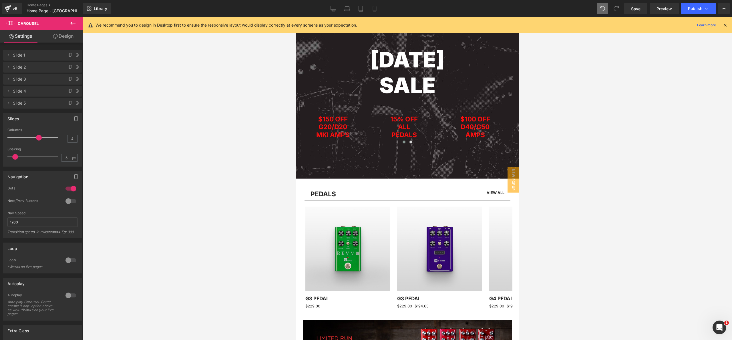
scroll to position [34, 0]
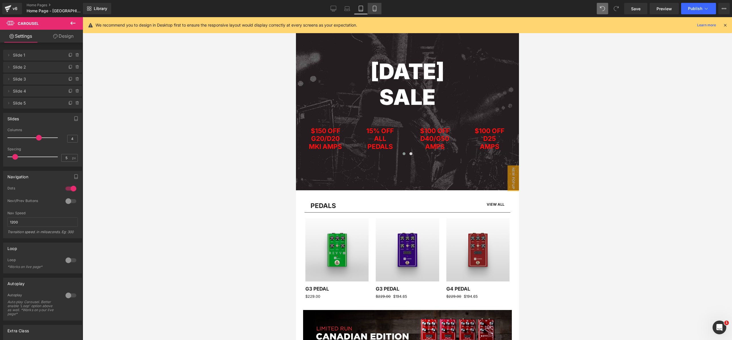
click at [374, 8] on icon at bounding box center [375, 9] width 6 height 6
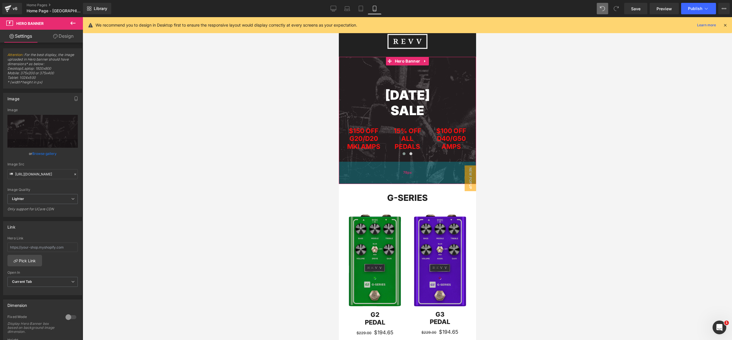
click at [407, 183] on div "78px" at bounding box center [407, 173] width 137 height 22
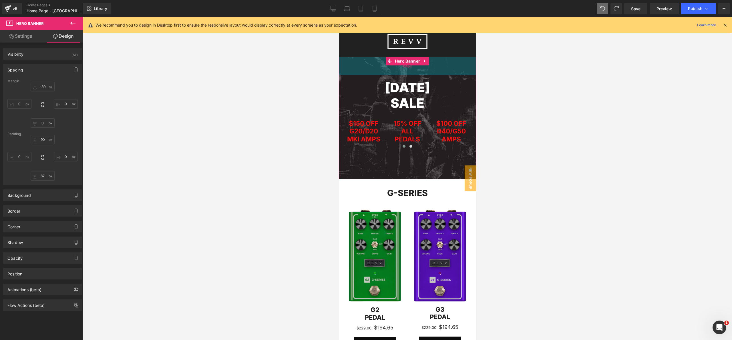
drag, startPoint x: 403, startPoint y: 81, endPoint x: 403, endPoint y: 75, distance: 6.9
click at [403, 75] on div "64px" at bounding box center [407, 66] width 137 height 18
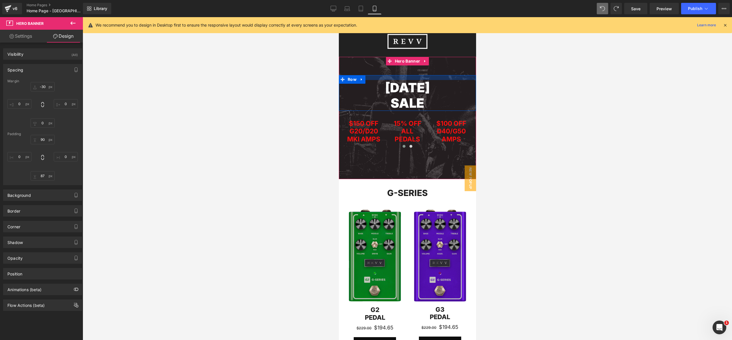
drag, startPoint x: 417, startPoint y: 79, endPoint x: 417, endPoint y: 76, distance: 3.1
click at [417, 79] on div at bounding box center [407, 77] width 137 height 5
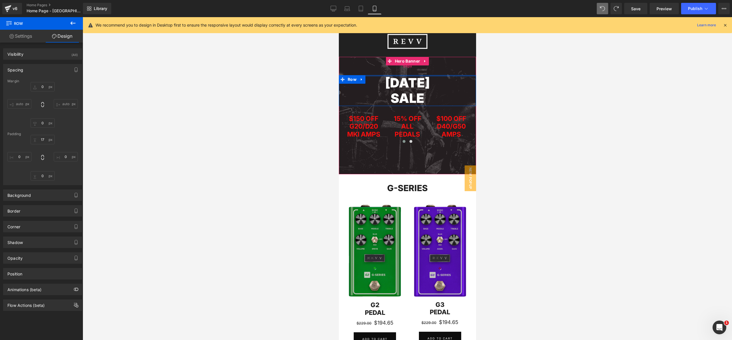
drag, startPoint x: 416, startPoint y: 77, endPoint x: 417, endPoint y: 74, distance: 3.2
click at [416, 73] on div "[DATE] SALE Heading Row $150 OFF G20/D20 MKI AMPS Heading 15% OFF ALL PEDALS He…" at bounding box center [407, 116] width 137 height 118
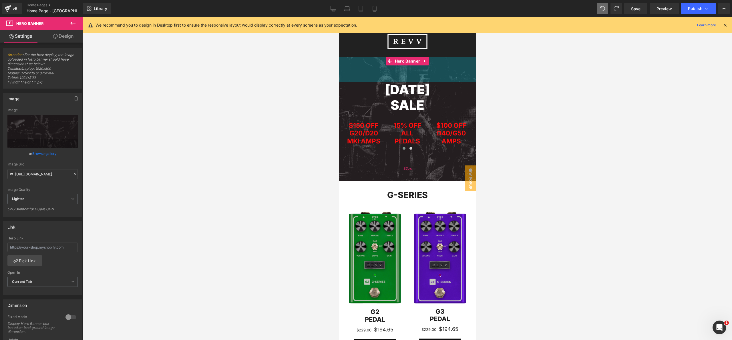
drag, startPoint x: 413, startPoint y: 72, endPoint x: 412, endPoint y: 158, distance: 85.8
click at [412, 77] on div "88px" at bounding box center [407, 69] width 137 height 25
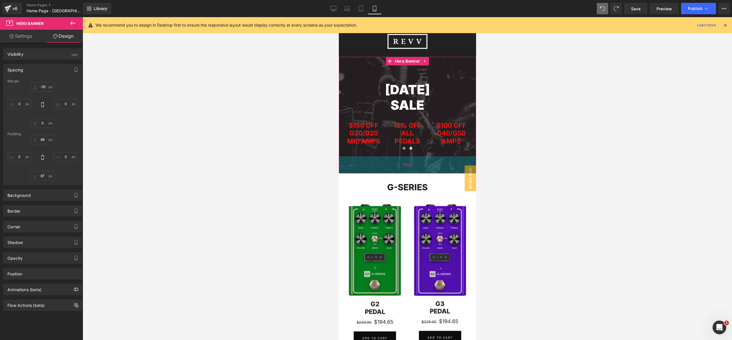
drag, startPoint x: 408, startPoint y: 175, endPoint x: 411, endPoint y: 157, distance: 18.3
click at [410, 168] on div "60px" at bounding box center [407, 164] width 137 height 17
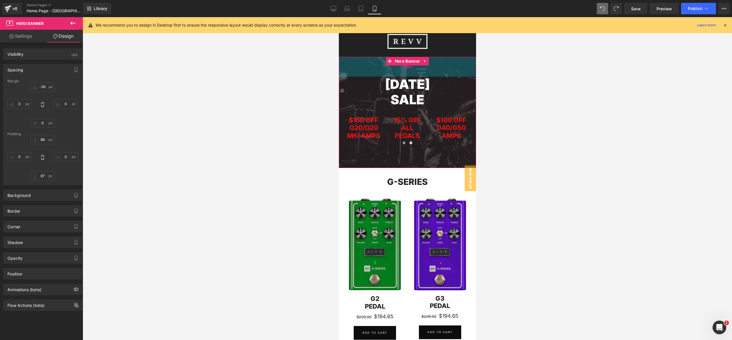
drag, startPoint x: 413, startPoint y: 76, endPoint x: 412, endPoint y: 70, distance: 5.5
click at [412, 70] on div "69px" at bounding box center [407, 67] width 137 height 20
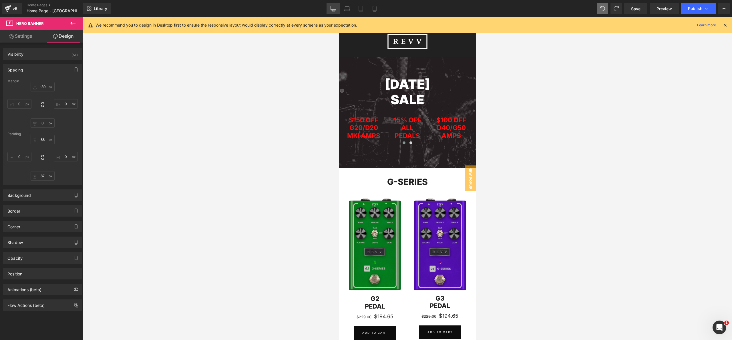
click at [337, 11] on link "Desktop" at bounding box center [334, 8] width 14 height 11
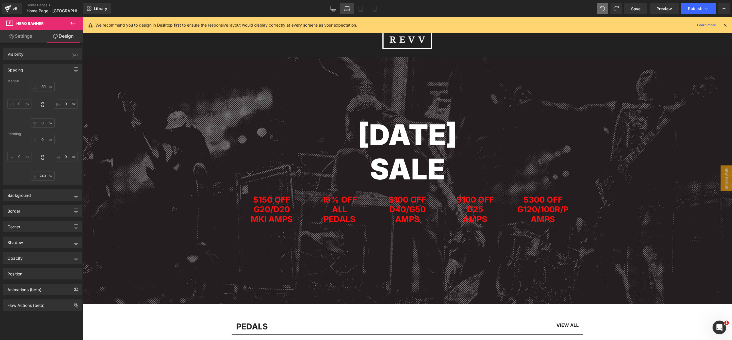
click at [350, 9] on icon at bounding box center [347, 10] width 5 height 2
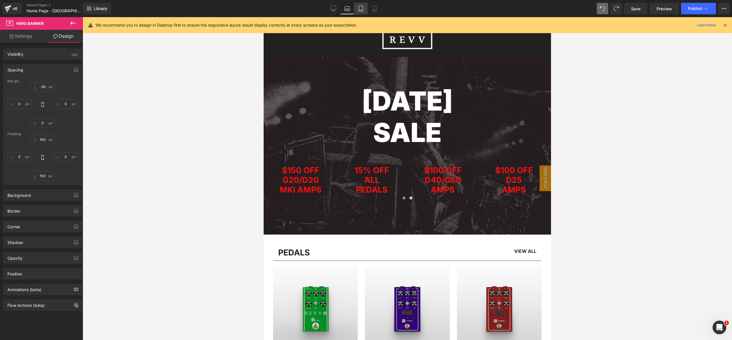
click at [363, 8] on icon at bounding box center [361, 9] width 6 height 6
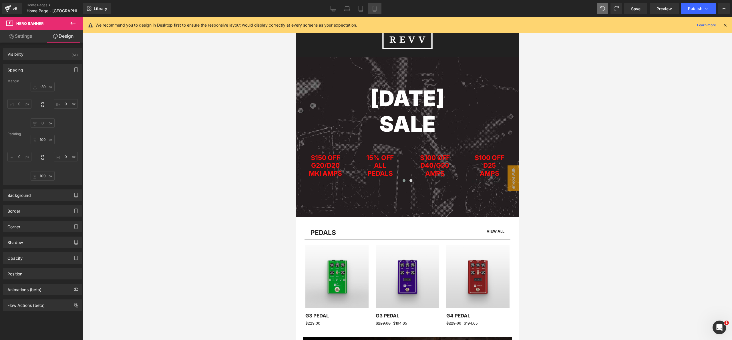
click at [376, 7] on icon at bounding box center [375, 9] width 6 height 6
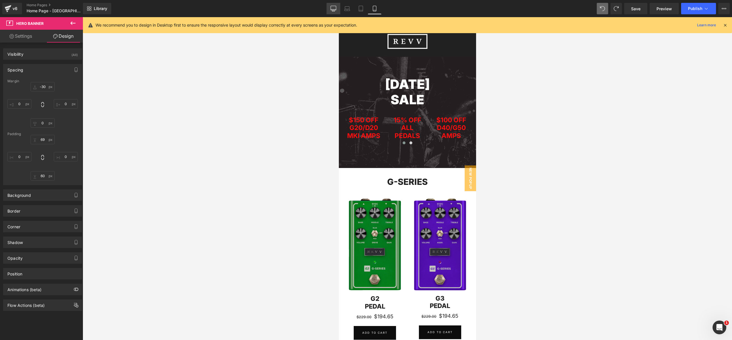
click at [335, 9] on icon at bounding box center [334, 9] width 6 height 6
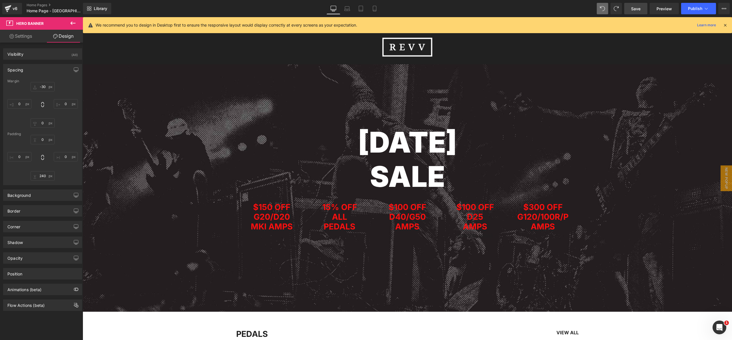
click at [632, 7] on span "Save" at bounding box center [635, 9] width 9 height 6
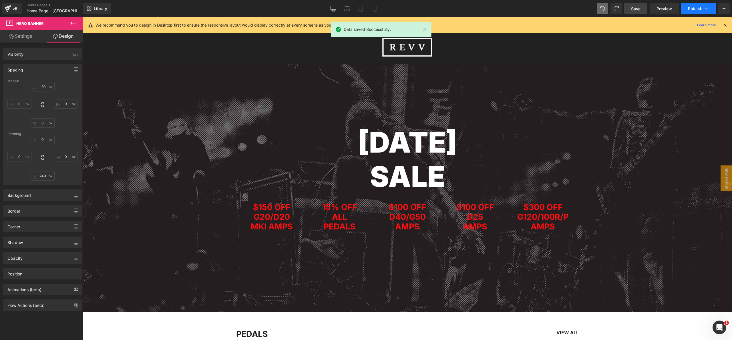
click at [693, 9] on span "Publish" at bounding box center [695, 8] width 14 height 5
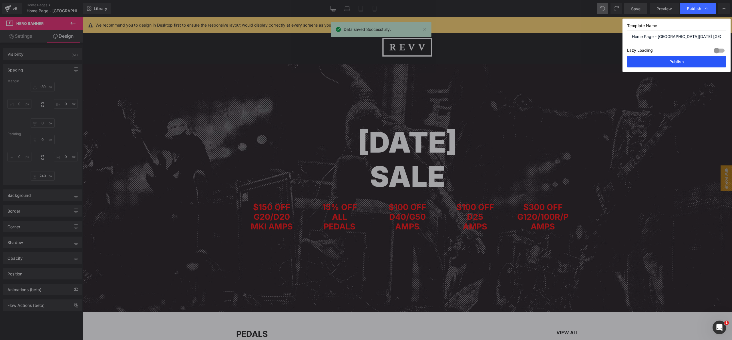
drag, startPoint x: 674, startPoint y: 63, endPoint x: 592, endPoint y: 46, distance: 84.4
click at [674, 63] on button "Publish" at bounding box center [676, 61] width 99 height 11
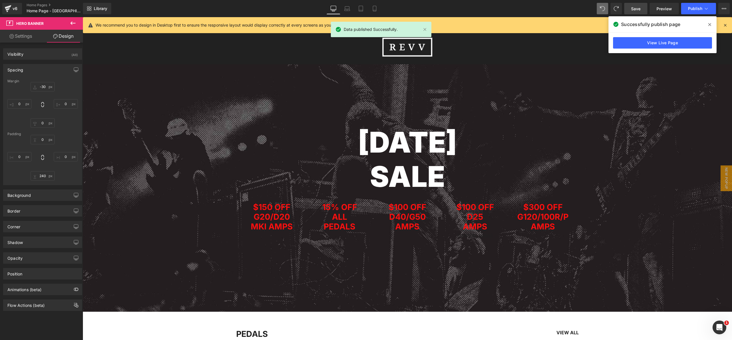
click at [725, 25] on icon at bounding box center [725, 25] width 5 height 5
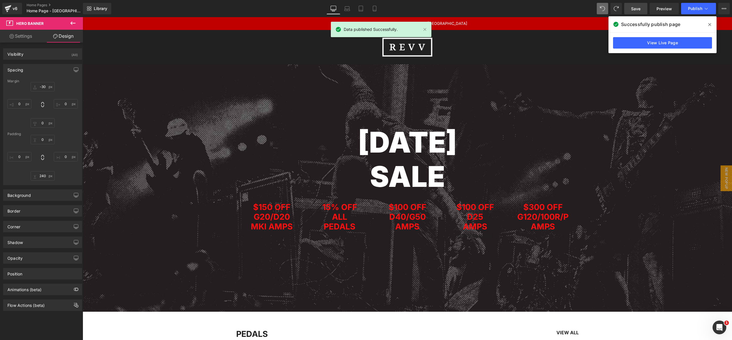
click at [711, 25] on span at bounding box center [709, 24] width 9 height 9
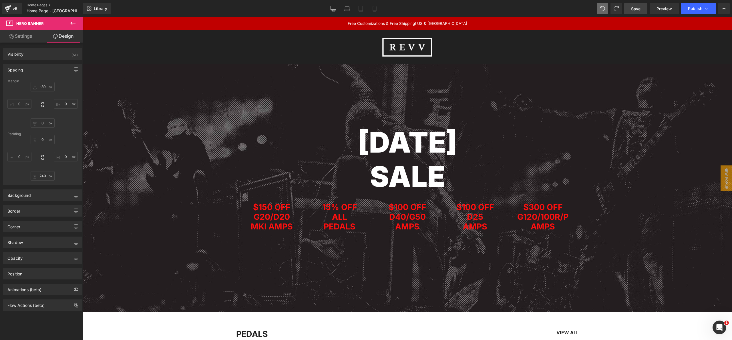
click at [33, 5] on link "Home Pages" at bounding box center [60, 5] width 66 height 5
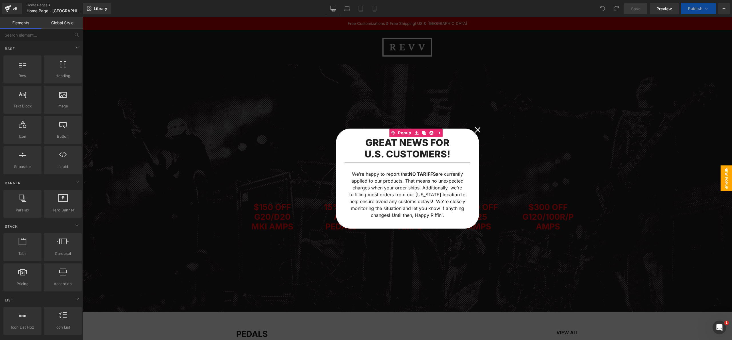
click at [477, 130] on icon at bounding box center [478, 130] width 6 height 6
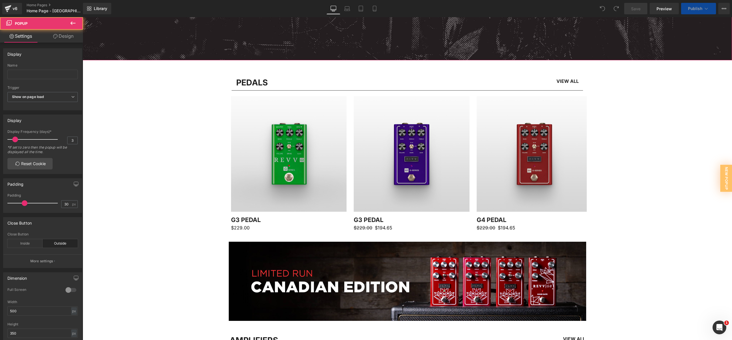
scroll to position [305, 0]
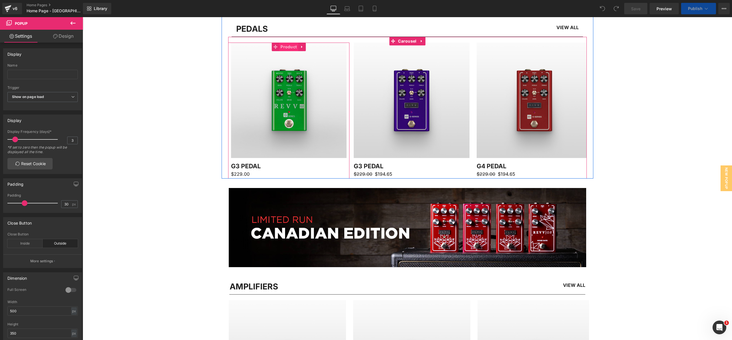
click at [286, 48] on span "Product" at bounding box center [288, 47] width 19 height 9
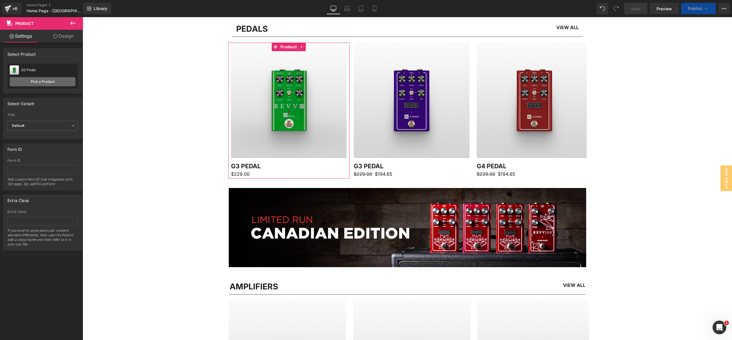
click at [51, 82] on link "Pick a Product" at bounding box center [43, 81] width 66 height 9
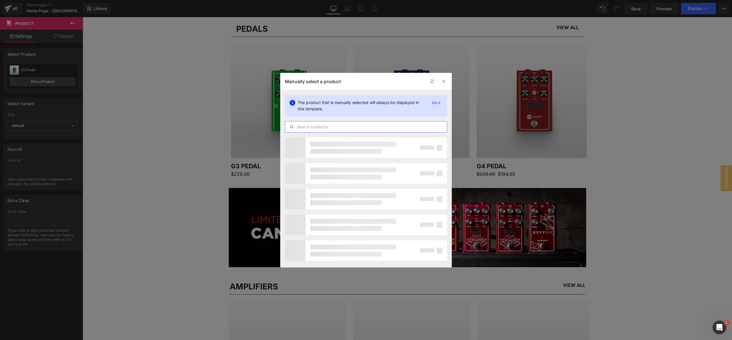
click at [299, 126] on input "text" at bounding box center [366, 127] width 162 height 7
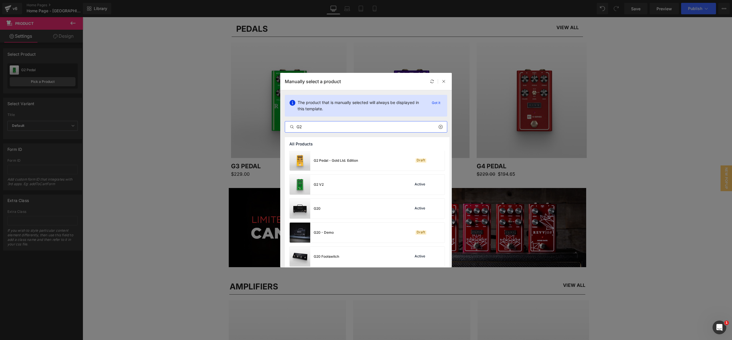
scroll to position [138, 0]
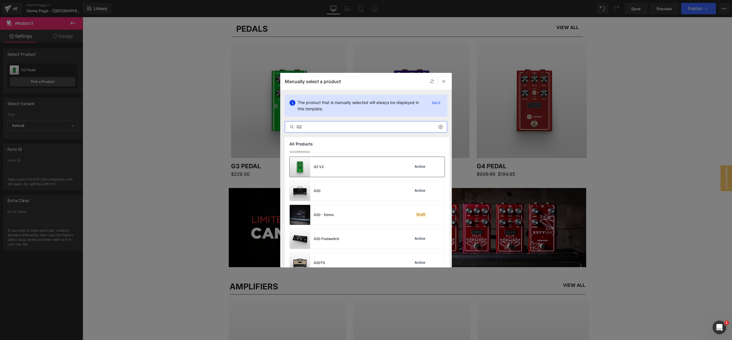
type input "G2"
click at [362, 169] on div "G2 V2 Active" at bounding box center [367, 167] width 155 height 20
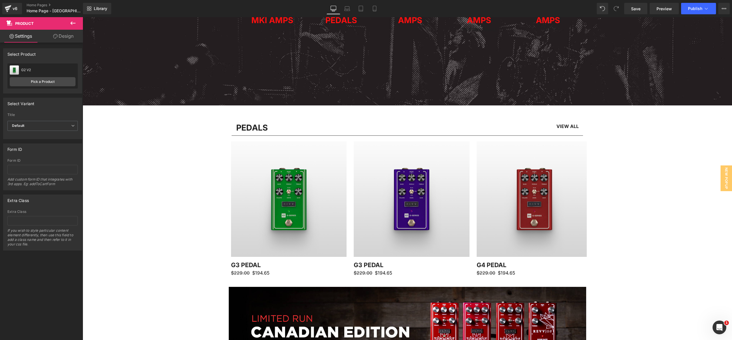
scroll to position [214, 0]
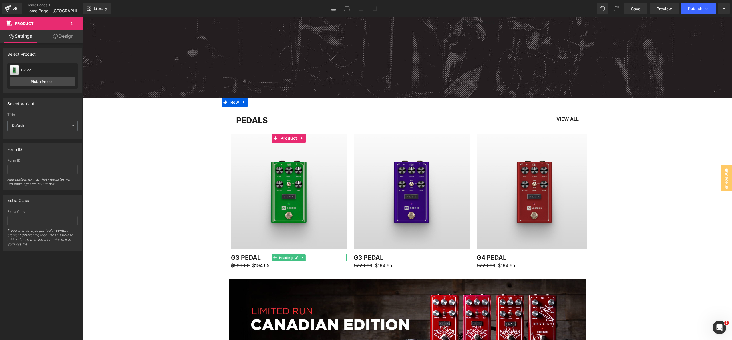
click at [238, 258] on h2 "G3 Pedal" at bounding box center [289, 257] width 116 height 7
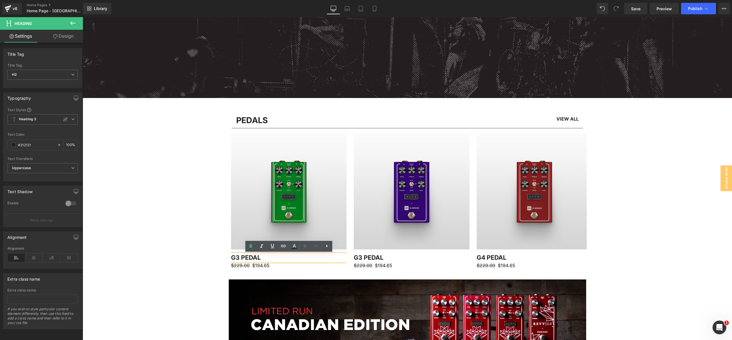
click at [238, 259] on h2 "G3 Pedal" at bounding box center [289, 257] width 116 height 7
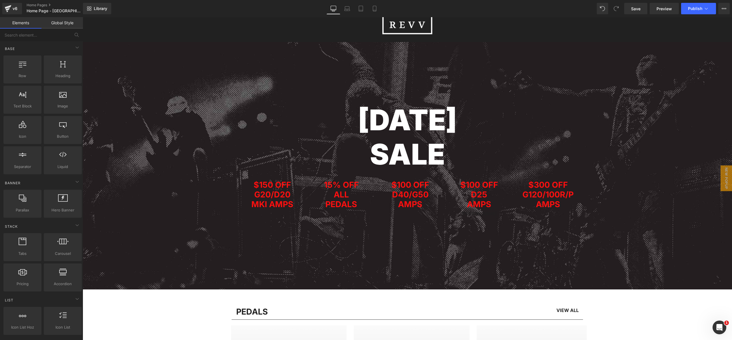
scroll to position [0, 0]
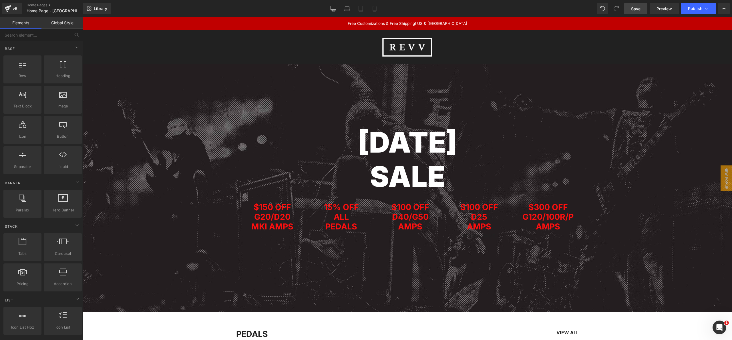
click at [634, 7] on span "Save" at bounding box center [635, 9] width 9 height 6
click at [347, 7] on icon at bounding box center [347, 9] width 6 height 6
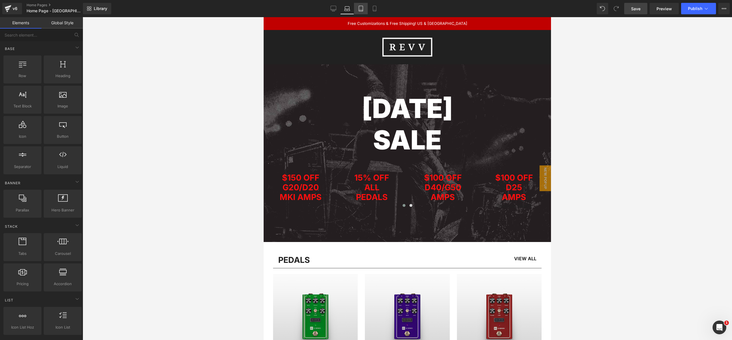
click at [362, 9] on icon at bounding box center [361, 9] width 6 height 6
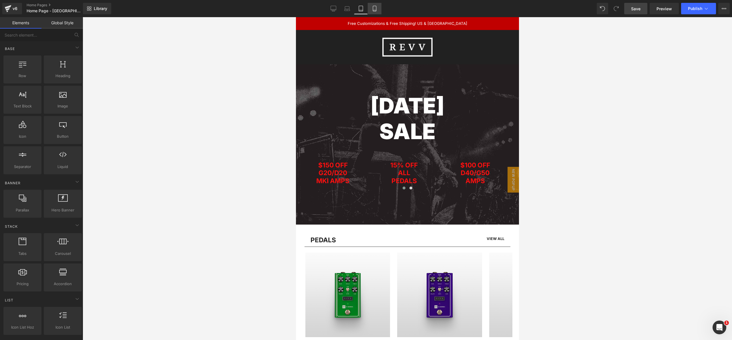
scroll to position [56, 0]
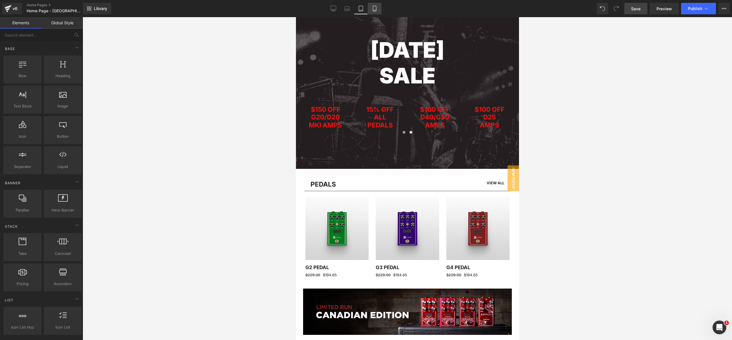
click at [375, 7] on icon at bounding box center [375, 9] width 6 height 6
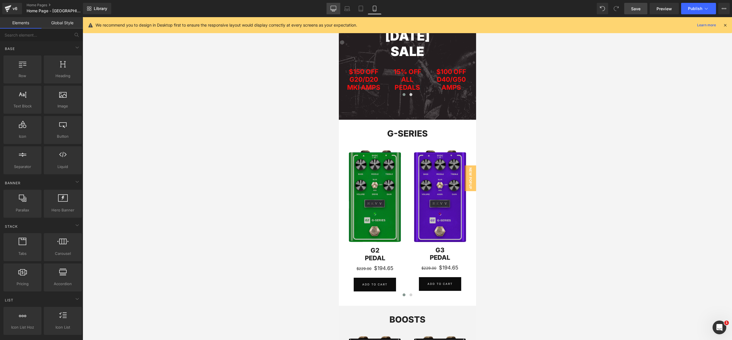
click at [333, 8] on icon at bounding box center [334, 9] width 6 height 6
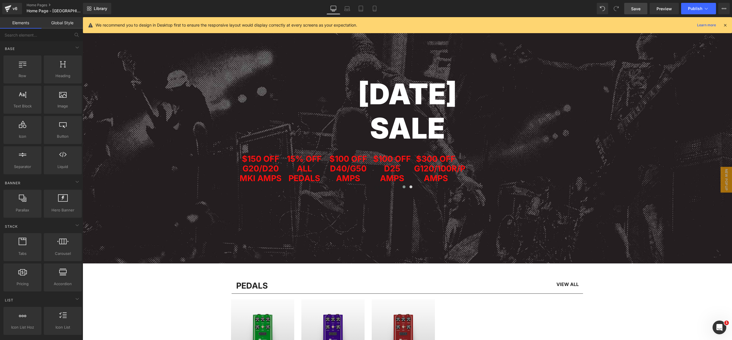
scroll to position [56, 0]
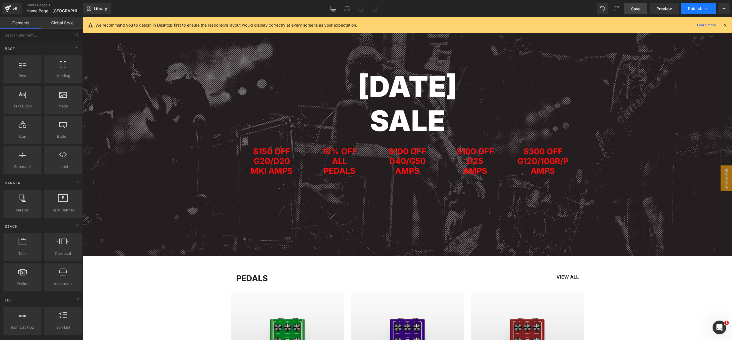
click at [703, 9] on button "Publish" at bounding box center [698, 8] width 35 height 11
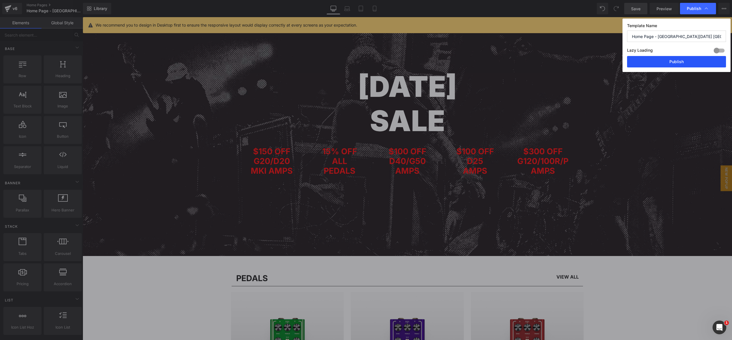
click at [690, 61] on button "Publish" at bounding box center [676, 61] width 99 height 11
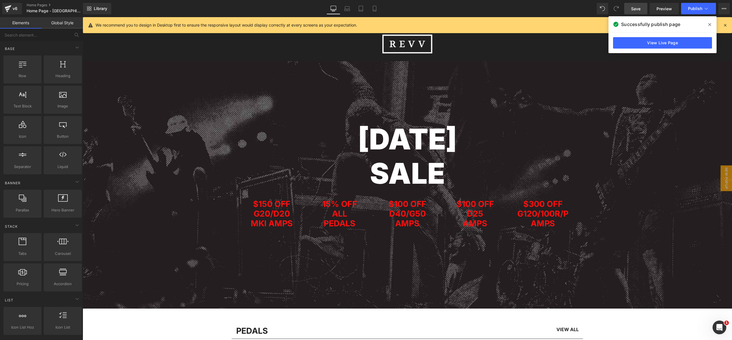
scroll to position [0, 0]
